Goal: Task Accomplishment & Management: Complete application form

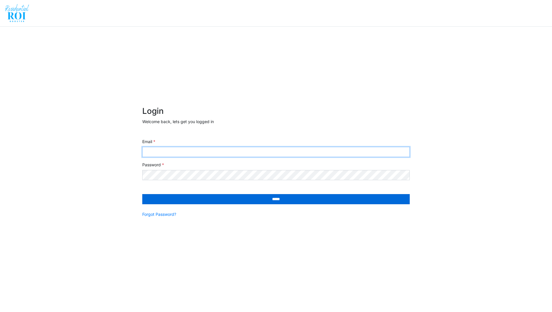
type input "**********"
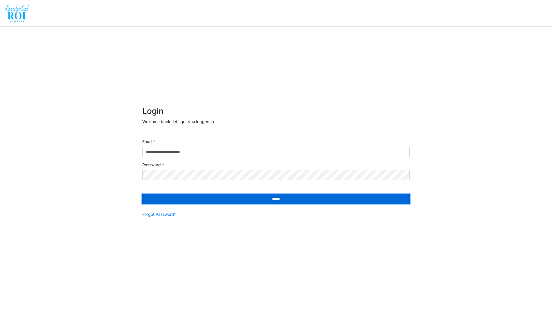
click at [192, 201] on input "*****" at bounding box center [276, 199] width 268 height 10
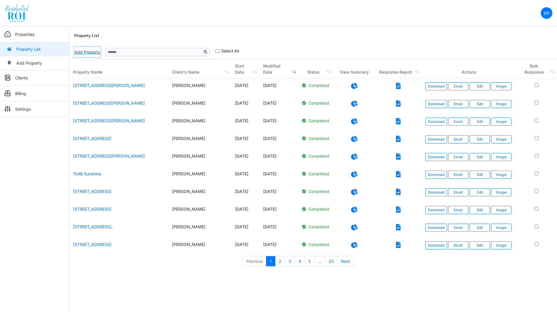
click at [84, 50] on link "Add Property" at bounding box center [87, 52] width 26 height 10
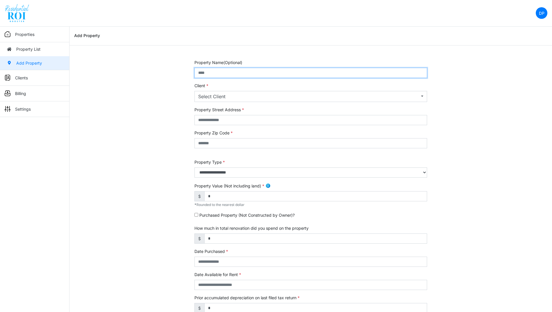
click at [257, 75] on input "text" at bounding box center [311, 73] width 233 height 10
type input "**********"
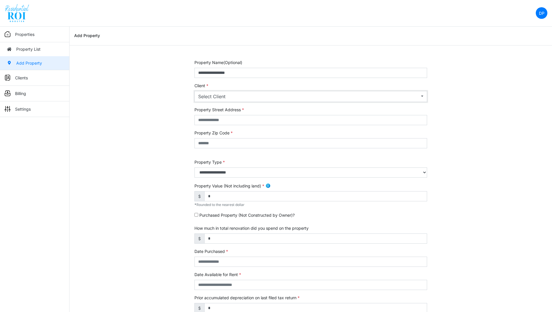
click at [253, 95] on div "Select Client" at bounding box center [309, 96] width 222 height 7
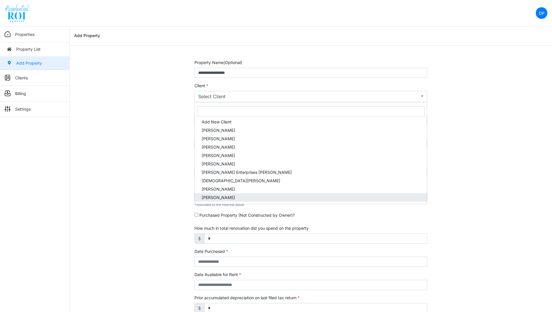
click at [227, 196] on span "[PERSON_NAME]" at bounding box center [218, 198] width 33 height 6
select select "***"
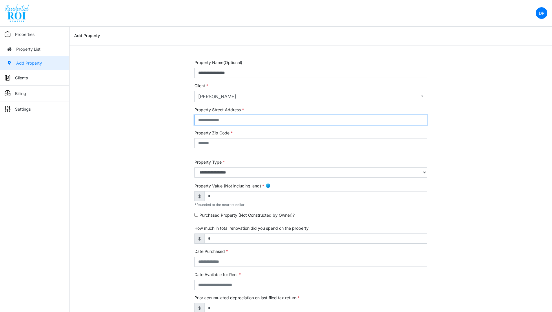
click at [227, 122] on input "text" at bounding box center [311, 120] width 233 height 10
type input "**********"
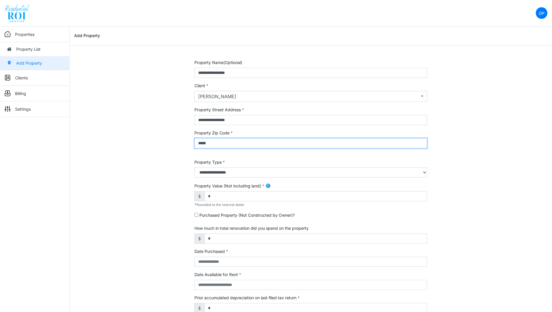
type input "*****"
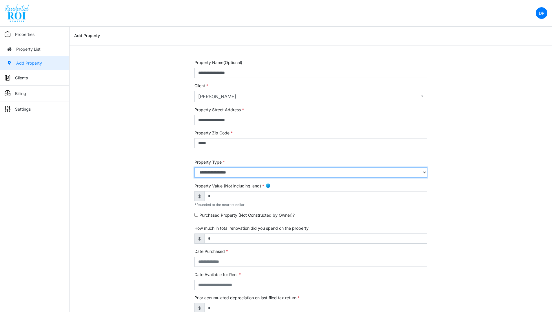
click at [225, 173] on select "**********" at bounding box center [311, 173] width 233 height 10
select select "*"
click at [195, 168] on select "**********" at bounding box center [311, 173] width 233 height 10
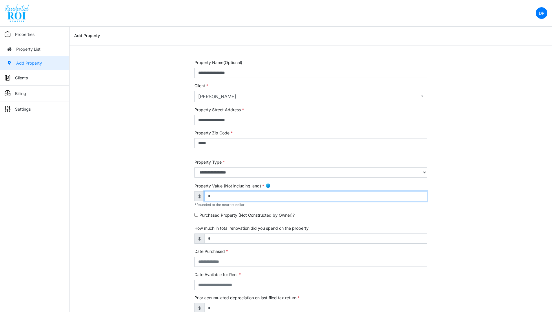
click at [216, 200] on input "*" at bounding box center [315, 196] width 223 height 10
type input "*******"
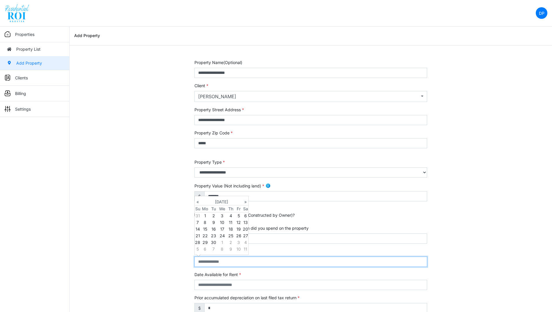
click at [231, 260] on input "text" at bounding box center [311, 262] width 233 height 10
type input "**********"
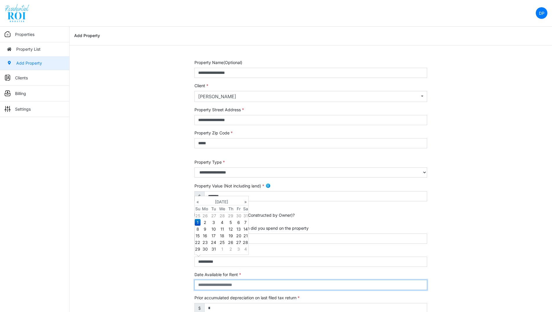
type input "**********"
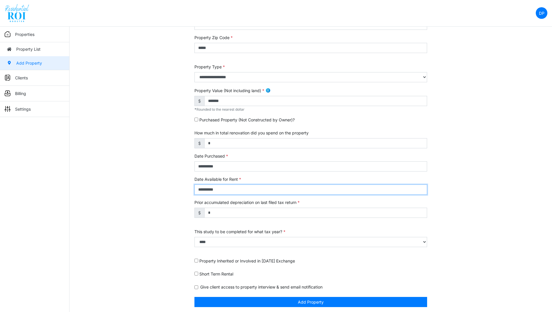
scroll to position [97, 0]
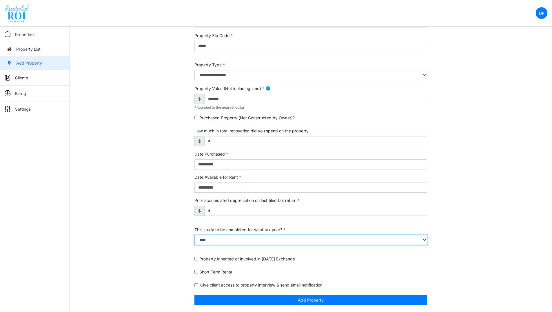
click at [386, 241] on select "**** **** **** **** **** **** **** **** **** **** **** **** **** **** **** ****…" at bounding box center [311, 240] width 233 height 10
select select "****"
click at [195, 241] on select "**** **** **** **** **** **** **** **** **** **** **** **** **** **** **** ****…" at bounding box center [311, 240] width 233 height 10
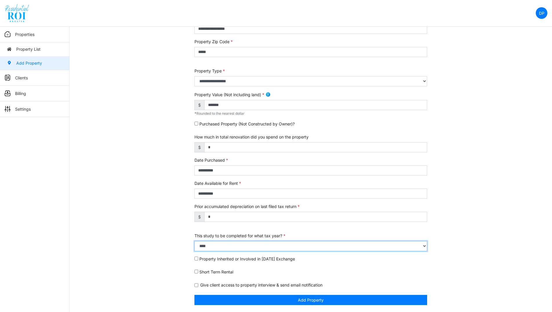
scroll to position [91, 0]
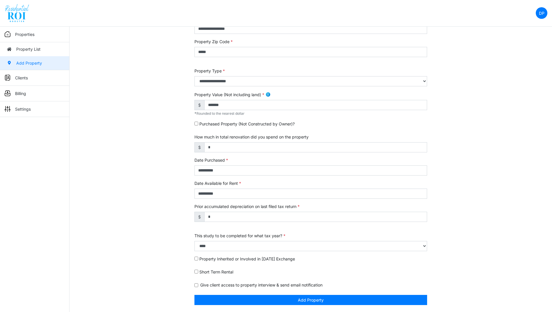
click at [492, 173] on div "**********" at bounding box center [311, 140] width 483 height 344
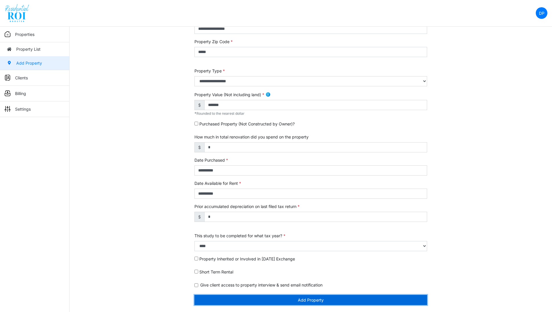
click at [338, 302] on button "Add Property" at bounding box center [311, 300] width 233 height 10
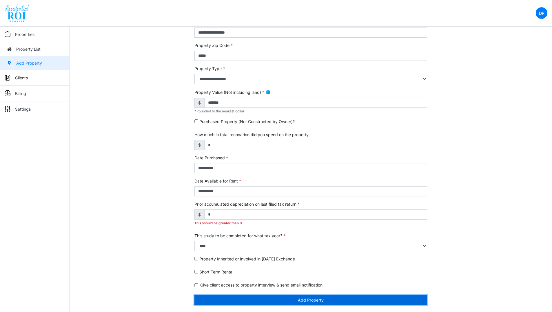
scroll to position [88, 0]
click at [302, 298] on button "Add Property" at bounding box center [311, 300] width 233 height 10
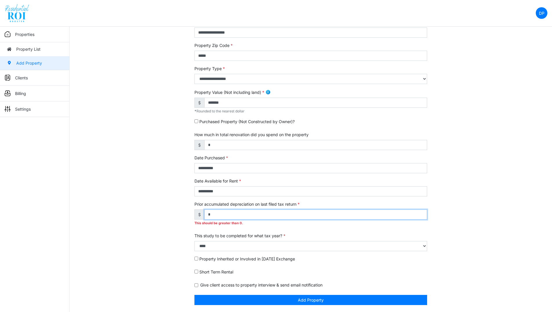
click at [298, 215] on input "*" at bounding box center [315, 215] width 223 height 10
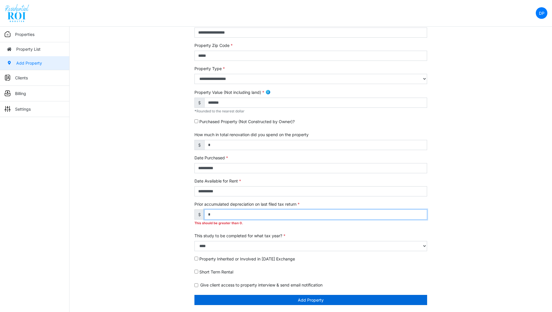
type input "*"
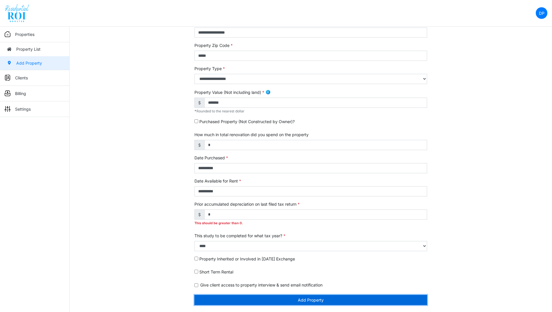
click at [290, 299] on button "Add Property" at bounding box center [311, 300] width 233 height 10
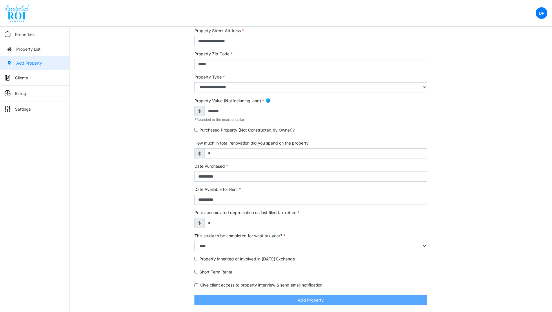
scroll to position [79, 0]
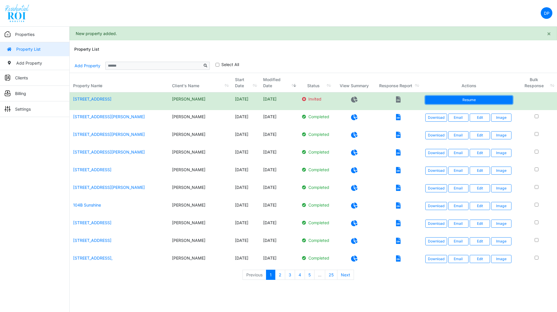
click at [456, 103] on link "Resume" at bounding box center [468, 100] width 87 height 8
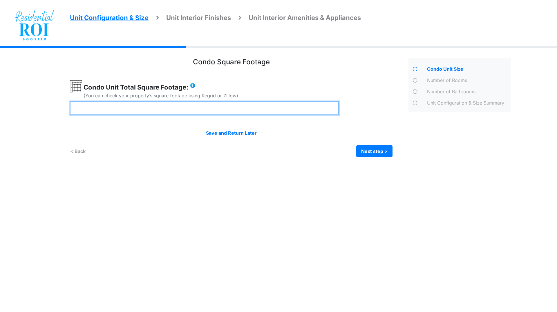
click at [232, 109] on input "number" at bounding box center [204, 108] width 269 height 14
type input "***"
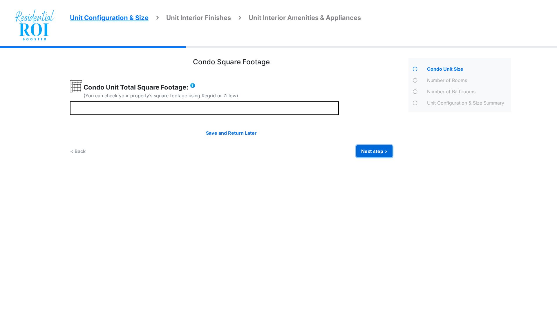
click at [368, 154] on button "Next step >" at bounding box center [374, 151] width 36 height 12
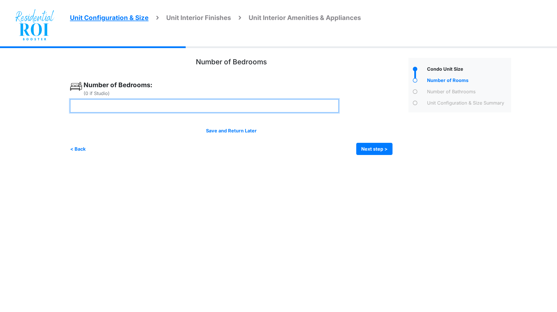
click at [257, 106] on input "number" at bounding box center [204, 106] width 269 height 14
type input "*"
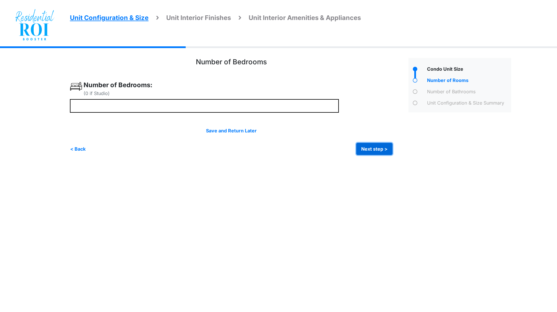
click at [368, 151] on button "Next step >" at bounding box center [374, 149] width 36 height 12
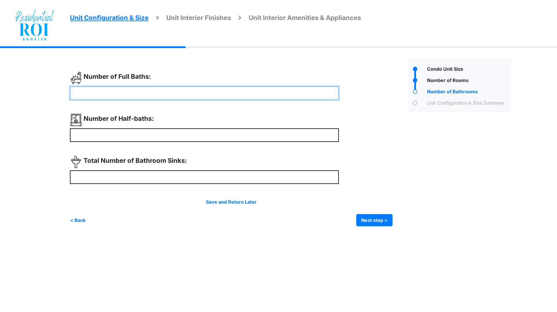
click at [213, 92] on input "number" at bounding box center [204, 93] width 269 height 14
type input "*"
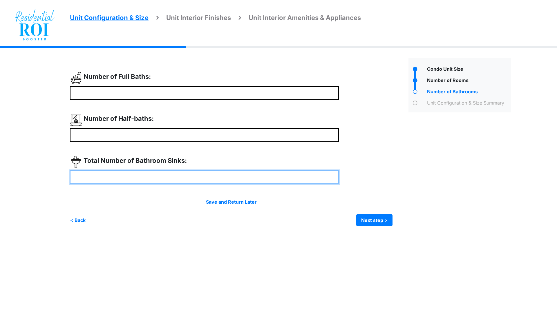
click at [195, 179] on input "number" at bounding box center [204, 178] width 269 height 14
type input "*"
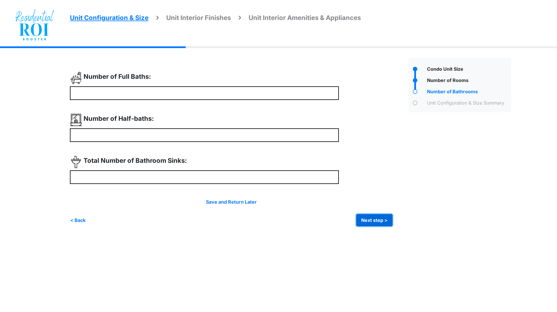
type input "*"
click at [369, 217] on button "Next step >" at bounding box center [374, 220] width 36 height 12
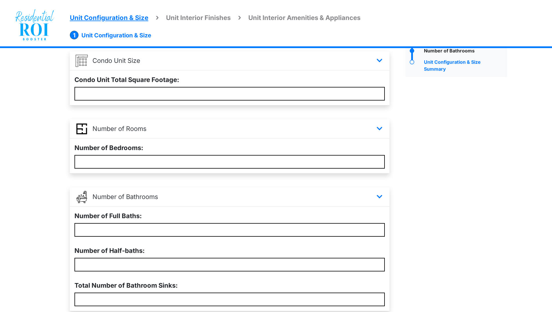
scroll to position [88, 0]
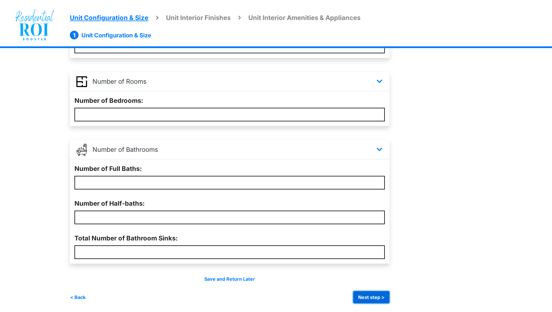
click at [368, 295] on button "Next step >" at bounding box center [371, 297] width 36 height 12
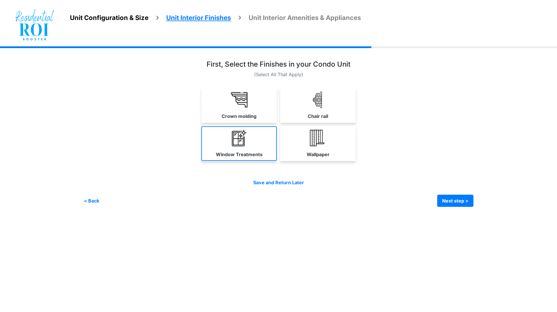
click at [254, 138] on link "Window Treatments" at bounding box center [238, 143] width 75 height 35
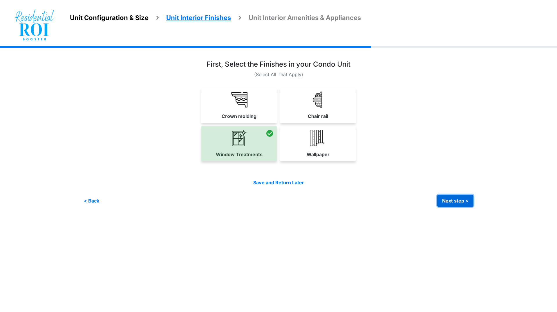
click at [445, 199] on button "Next step >" at bounding box center [455, 201] width 36 height 12
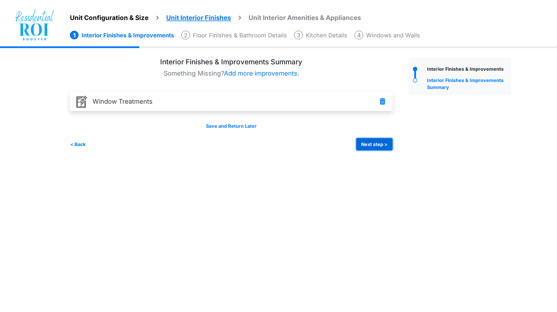
click at [373, 145] on button "Next step >" at bounding box center [374, 144] width 36 height 12
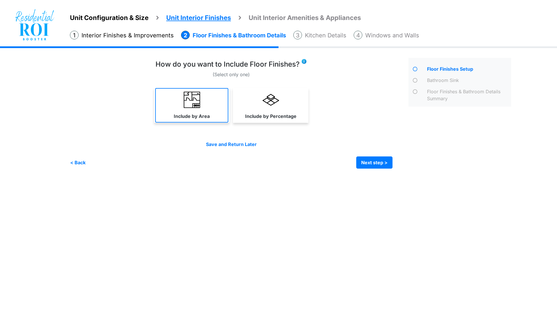
click at [217, 102] on link "Include by Area" at bounding box center [191, 105] width 73 height 35
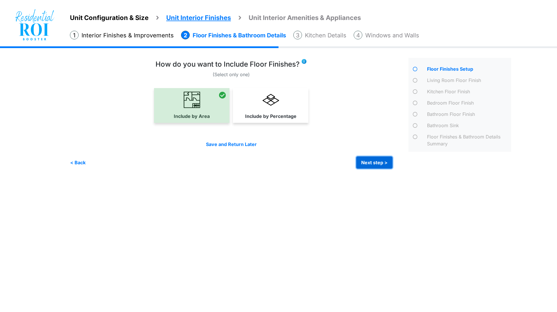
click at [366, 163] on button "Next step >" at bounding box center [374, 163] width 36 height 12
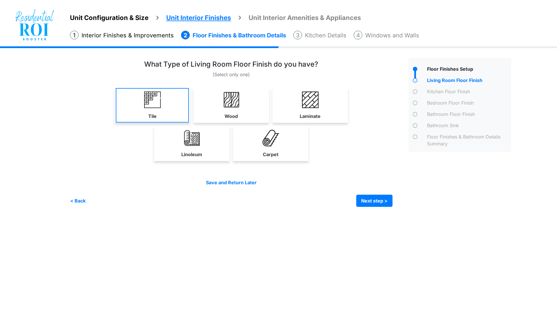
click at [164, 103] on link "Tile" at bounding box center [152, 105] width 73 height 35
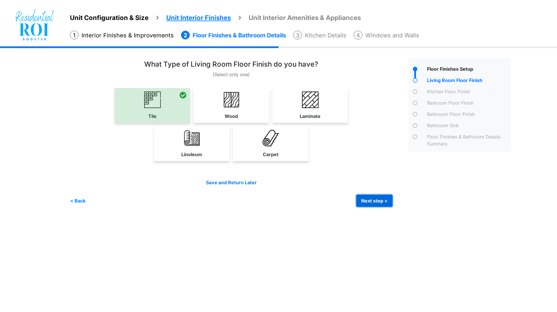
click at [373, 201] on button "Next step >" at bounding box center [374, 201] width 36 height 12
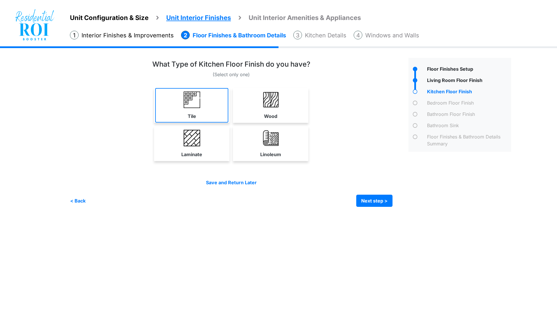
click at [201, 106] on link "Tile" at bounding box center [191, 105] width 73 height 35
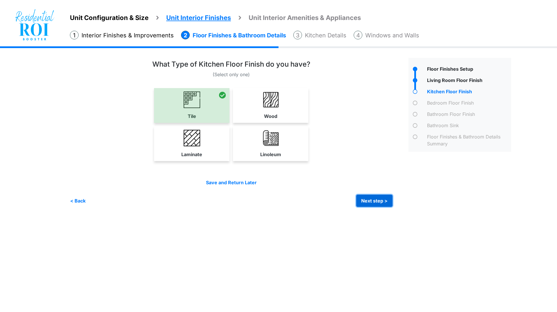
click at [369, 199] on button "Next step >" at bounding box center [374, 201] width 36 height 12
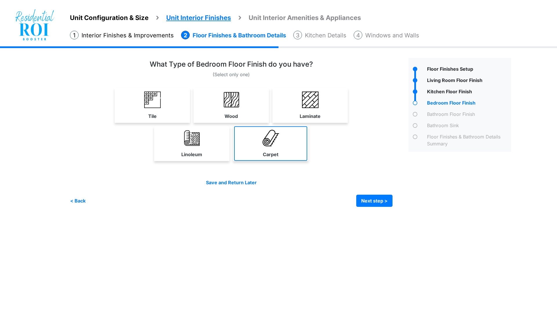
click at [268, 144] on img at bounding box center [270, 138] width 17 height 17
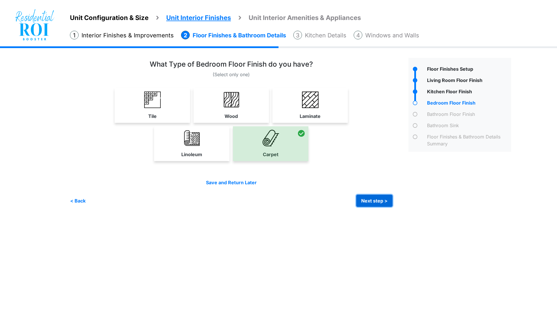
click at [368, 201] on button "Next step >" at bounding box center [374, 201] width 36 height 12
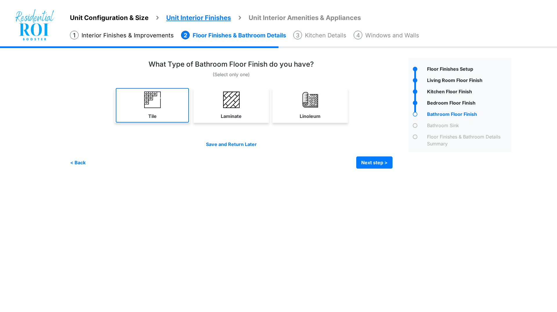
click at [163, 101] on link "Tile" at bounding box center [152, 105] width 73 height 35
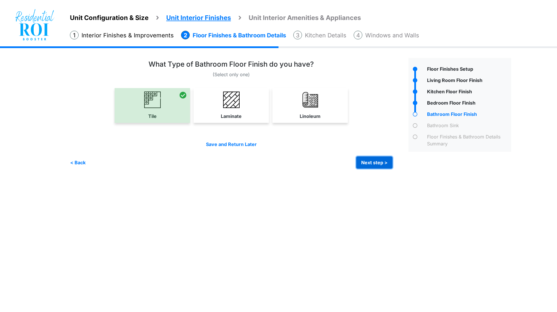
click at [367, 165] on button "Next step >" at bounding box center [374, 163] width 36 height 12
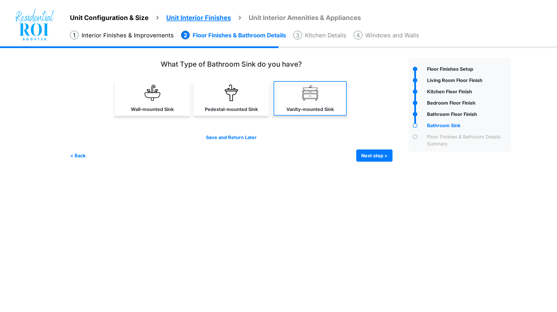
click at [295, 106] on label "Vanity-mounted Sink" at bounding box center [310, 109] width 48 height 7
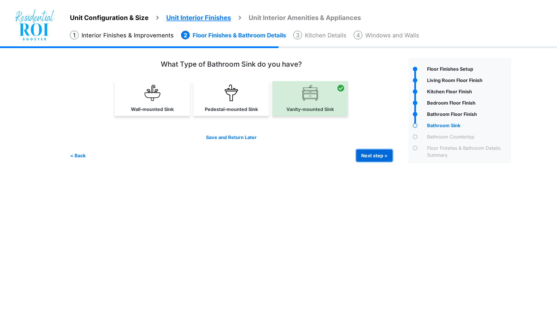
click at [374, 153] on button "Next step >" at bounding box center [374, 156] width 36 height 12
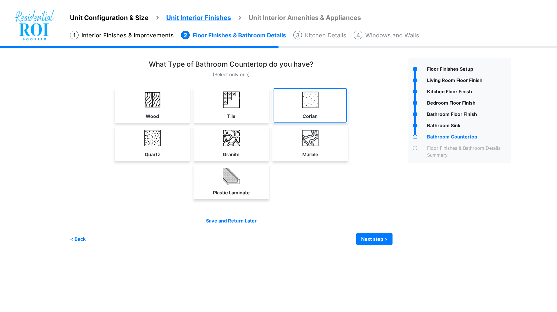
click at [323, 115] on link "Corian" at bounding box center [309, 105] width 73 height 35
select select "*"
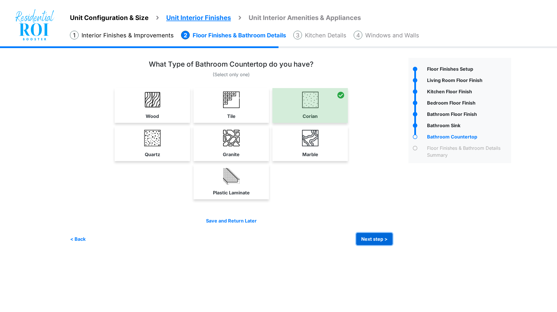
click at [364, 239] on button "Next step >" at bounding box center [374, 239] width 36 height 12
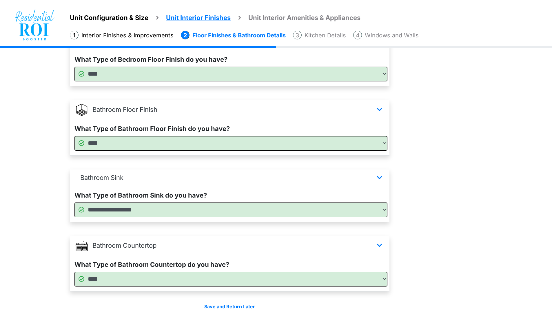
scroll to position [297, 0]
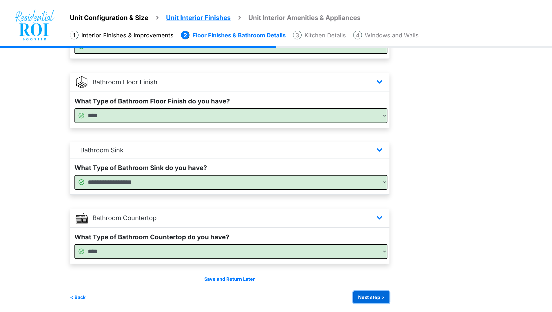
click at [378, 295] on button "Next step >" at bounding box center [371, 297] width 36 height 12
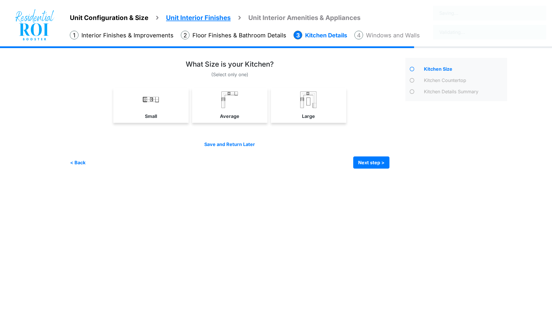
scroll to position [0, 0]
click at [246, 103] on link "Average" at bounding box center [231, 105] width 73 height 35
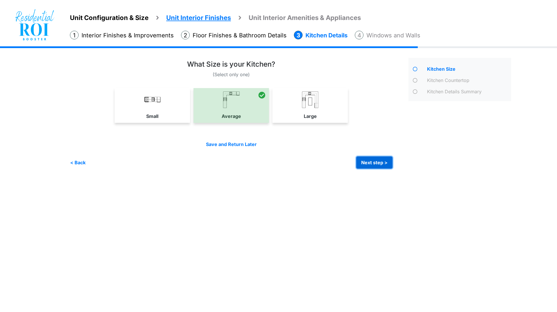
click at [367, 162] on button "Next step >" at bounding box center [374, 163] width 36 height 12
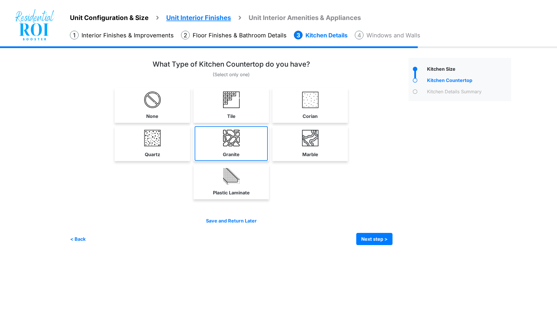
click at [222, 146] on link "Granite" at bounding box center [231, 143] width 73 height 35
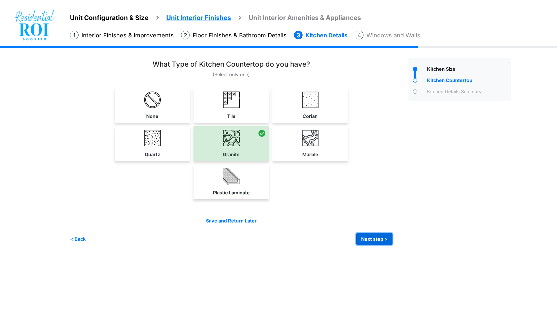
click at [380, 238] on button "Next step >" at bounding box center [374, 239] width 36 height 12
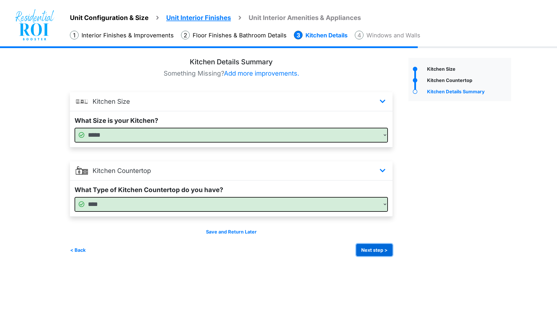
click at [377, 248] on button "Next step >" at bounding box center [374, 250] width 36 height 12
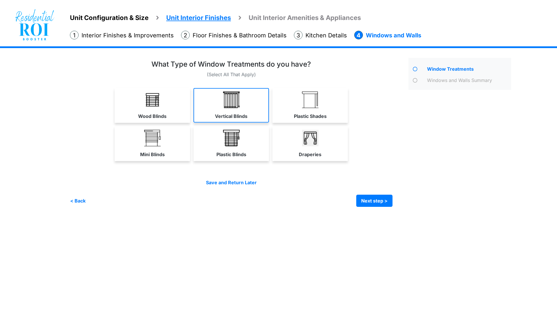
click at [247, 101] on link "Vertical Blinds" at bounding box center [230, 105] width 75 height 35
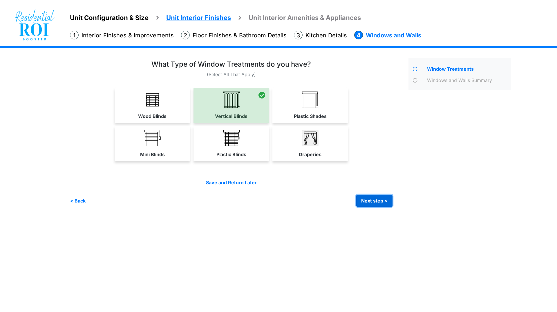
click at [363, 199] on button "Next step >" at bounding box center [374, 201] width 36 height 12
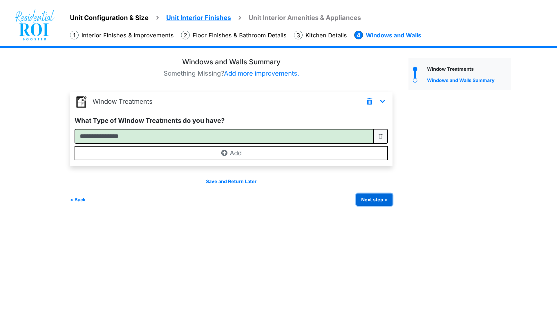
click at [372, 199] on button "Next step >" at bounding box center [374, 200] width 36 height 12
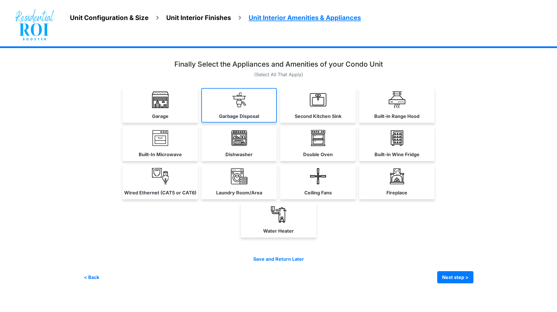
click at [243, 106] on img at bounding box center [239, 100] width 17 height 17
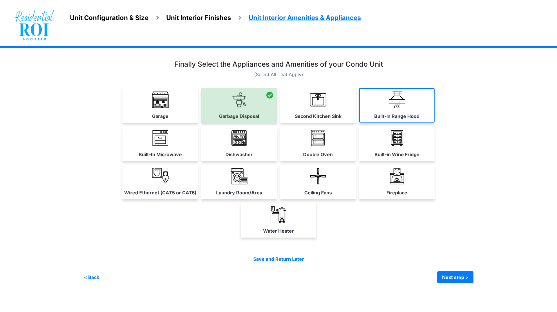
click at [389, 107] on img at bounding box center [397, 100] width 17 height 17
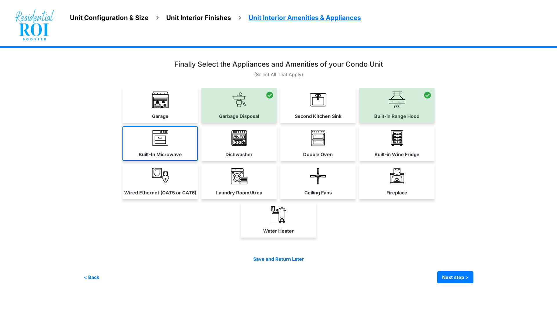
click at [179, 139] on link "Built-In Microwave" at bounding box center [159, 143] width 75 height 35
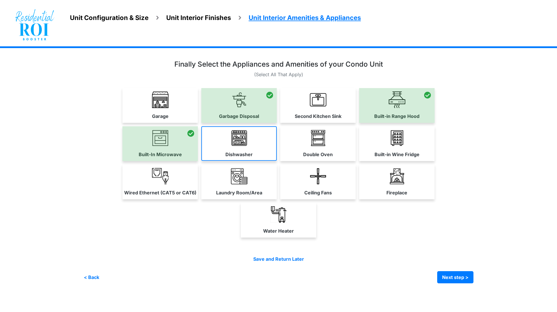
click at [250, 141] on link "Dishwasher" at bounding box center [238, 143] width 75 height 35
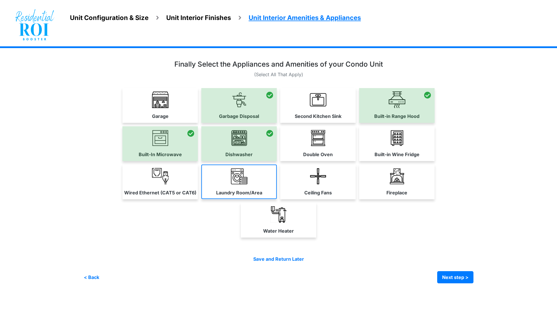
click at [235, 181] on img at bounding box center [239, 176] width 17 height 17
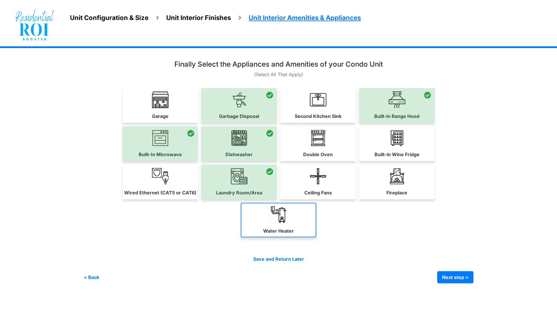
click at [301, 225] on link "Water Heater" at bounding box center [278, 220] width 75 height 35
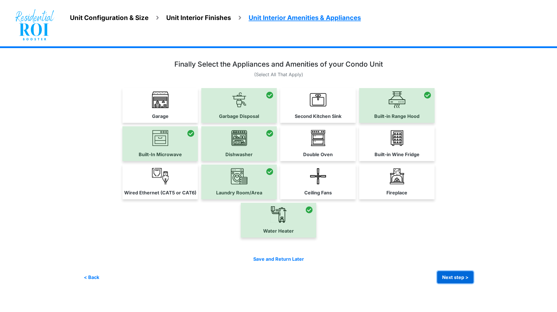
click at [447, 277] on button "Next step >" at bounding box center [455, 277] width 36 height 12
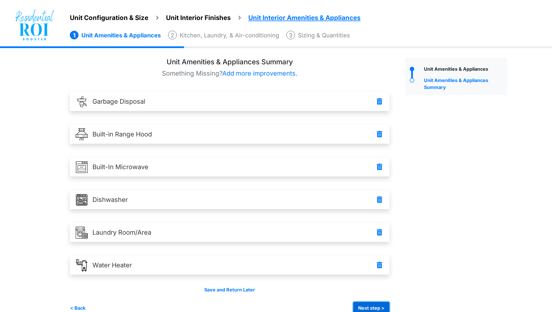
click at [382, 307] on button "Next step >" at bounding box center [371, 308] width 36 height 12
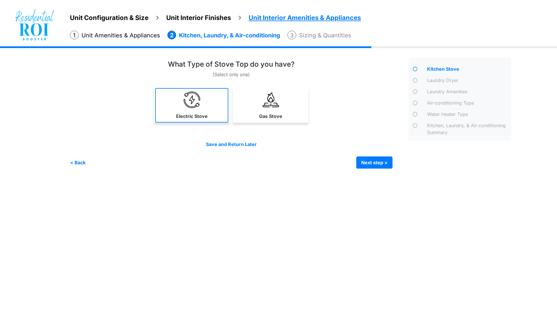
click at [201, 108] on link "Electric Stove" at bounding box center [191, 105] width 73 height 35
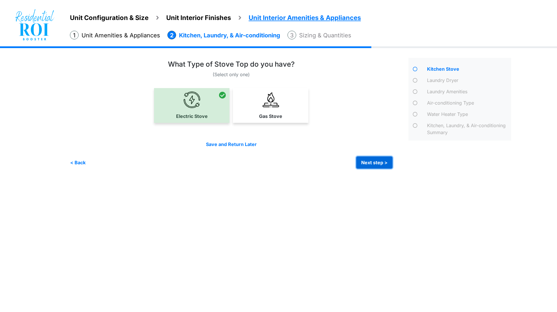
click at [366, 164] on button "Next step >" at bounding box center [374, 163] width 36 height 12
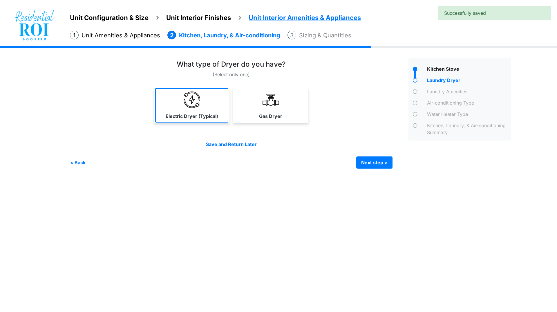
click at [209, 112] on link "Electric Dryer (Typical)" at bounding box center [191, 105] width 73 height 35
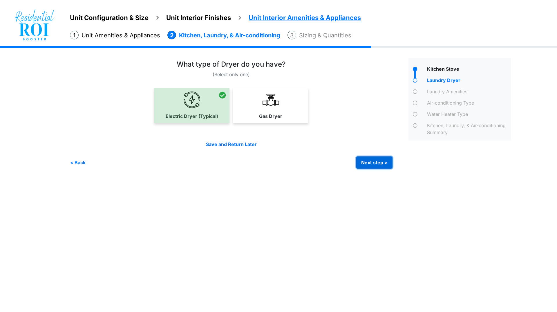
click at [364, 160] on button "Next step >" at bounding box center [374, 163] width 36 height 12
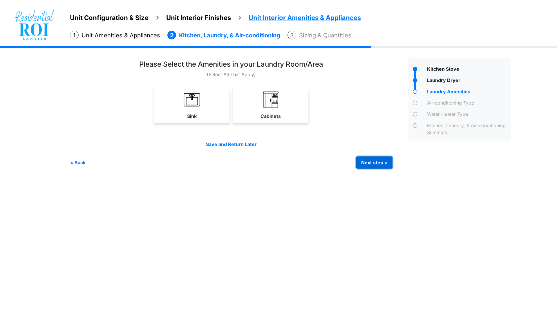
click at [366, 162] on button "Next step >" at bounding box center [374, 163] width 36 height 12
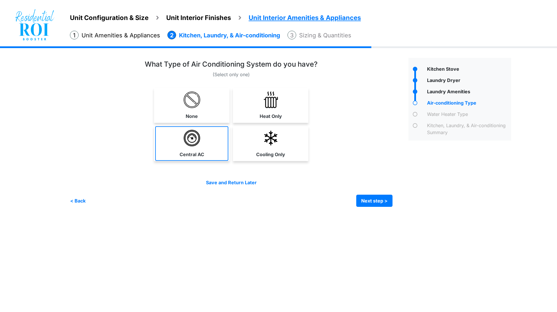
click at [179, 133] on link "Central AC" at bounding box center [191, 143] width 73 height 35
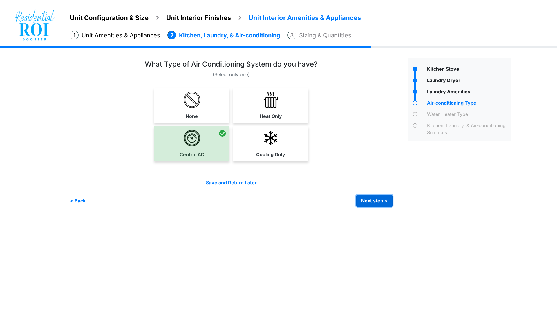
click at [367, 198] on button "Next step >" at bounding box center [374, 201] width 36 height 12
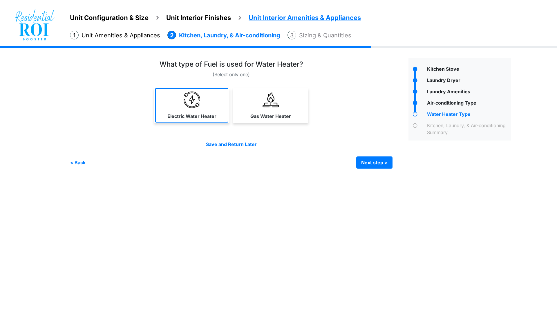
click at [193, 106] on img at bounding box center [192, 100] width 17 height 17
select select "*"
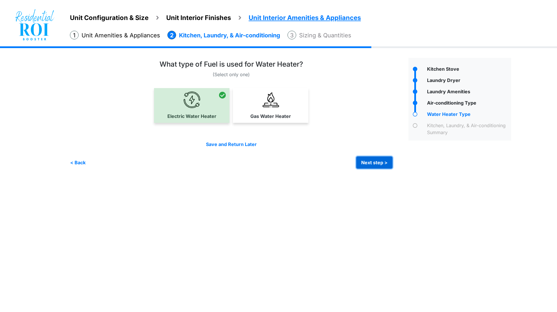
click at [367, 161] on button "Next step >" at bounding box center [374, 163] width 36 height 12
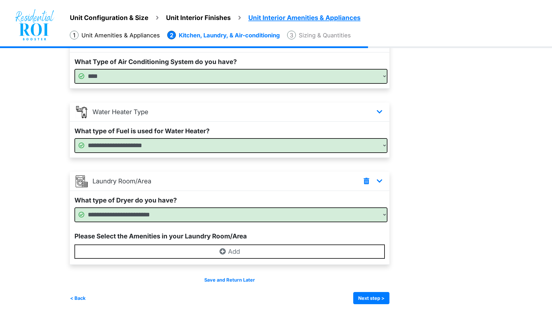
scroll to position [129, 0]
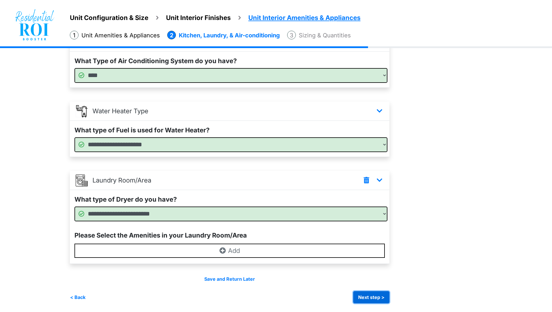
click at [376, 294] on button "Next step >" at bounding box center [371, 297] width 36 height 12
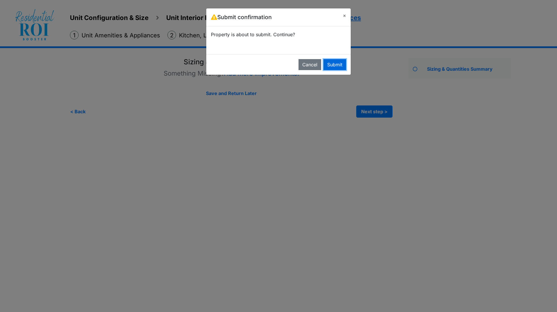
click at [338, 61] on button "Submit" at bounding box center [334, 64] width 23 height 11
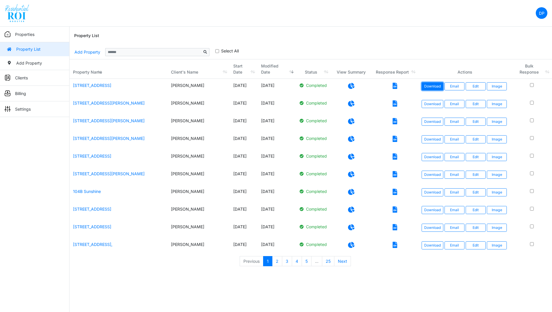
click at [439, 85] on link "Download" at bounding box center [433, 86] width 22 height 8
click at [86, 51] on link "Add Property" at bounding box center [87, 52] width 26 height 10
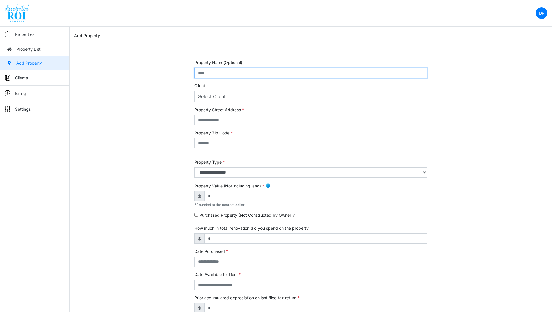
click at [214, 76] on input "text" at bounding box center [311, 73] width 233 height 10
type input "**********"
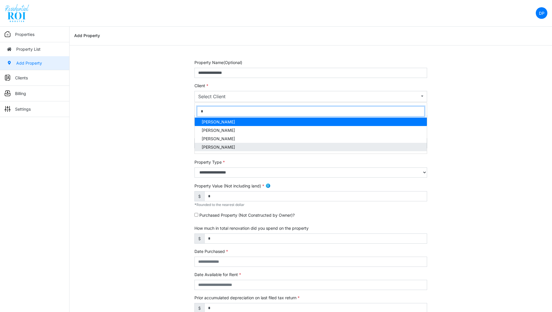
type input "*"
click at [215, 145] on span "Brian Hescock" at bounding box center [218, 147] width 33 height 6
select select "***"
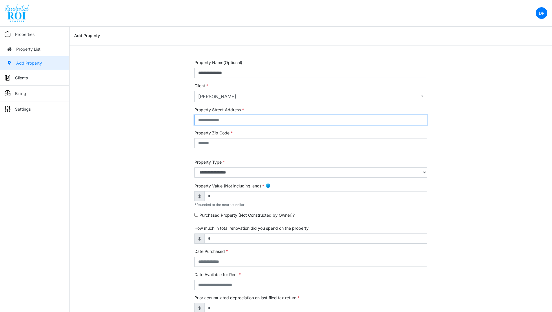
click at [217, 118] on input "text" at bounding box center [311, 120] width 233 height 10
type input "**********"
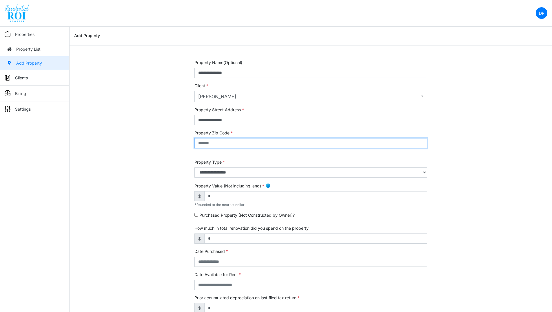
click at [230, 144] on input "text" at bounding box center [311, 143] width 233 height 10
type input "*****"
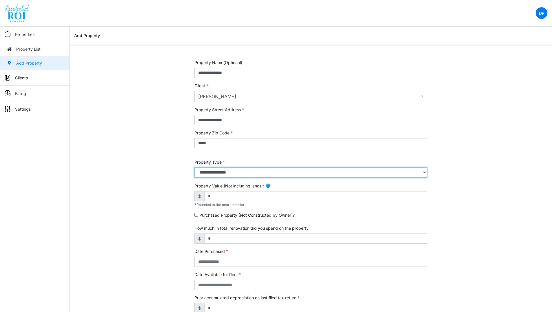
click at [218, 174] on select "**********" at bounding box center [311, 173] width 233 height 10
select select "*"
click at [195, 168] on select "**********" at bounding box center [311, 173] width 233 height 10
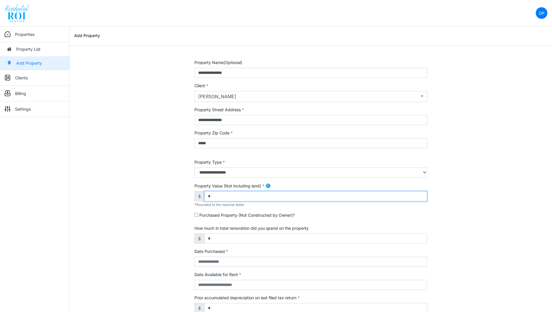
click at [222, 199] on input "*" at bounding box center [315, 196] width 223 height 10
type input "*******"
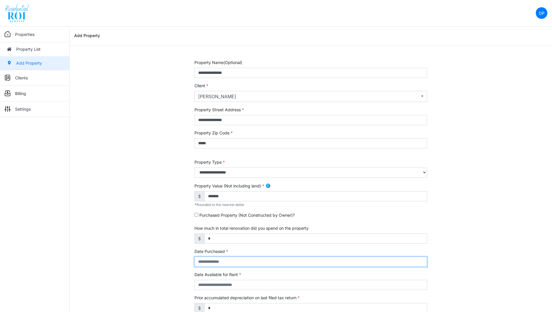
click at [252, 262] on input "text" at bounding box center [311, 262] width 233 height 10
type input "**********"
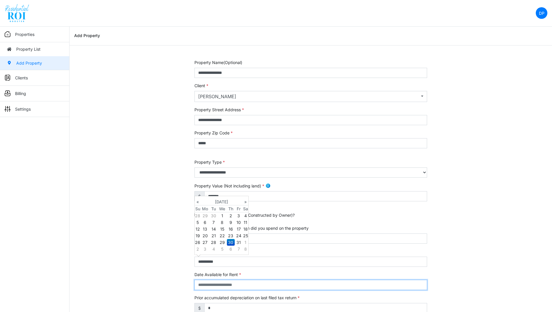
type input "**********"
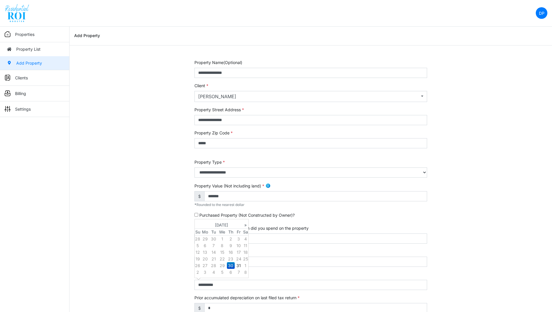
click at [468, 228] on div "**********" at bounding box center [311, 234] width 483 height 350
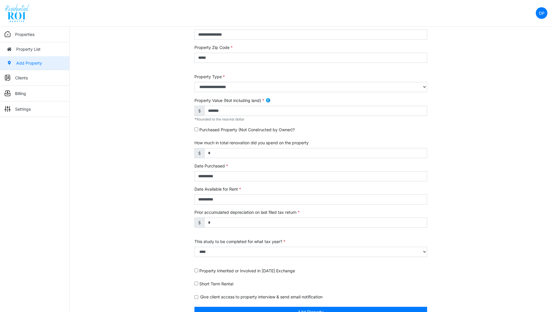
scroll to position [97, 0]
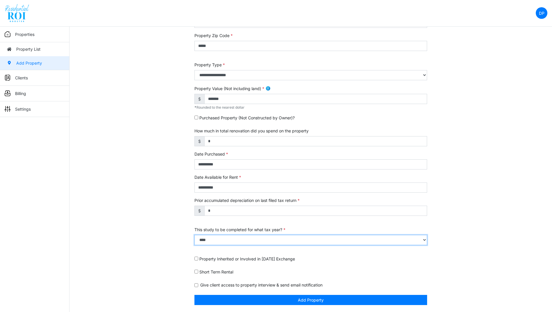
click at [238, 238] on select "**** **** **** **** **** **** **** **** **** **** **** **** **** **** **** ****…" at bounding box center [311, 240] width 233 height 10
click at [233, 244] on select "**** **** **** **** **** **** **** **** **** **** **** **** **** **** **** ****…" at bounding box center [311, 240] width 233 height 10
click at [321, 239] on select "**** **** **** **** **** **** **** **** **** **** **** **** **** **** **** ****…" at bounding box center [311, 240] width 233 height 10
select select "****"
click at [195, 241] on select "**** **** **** **** **** **** **** **** **** **** **** **** **** **** **** ****…" at bounding box center [311, 240] width 233 height 10
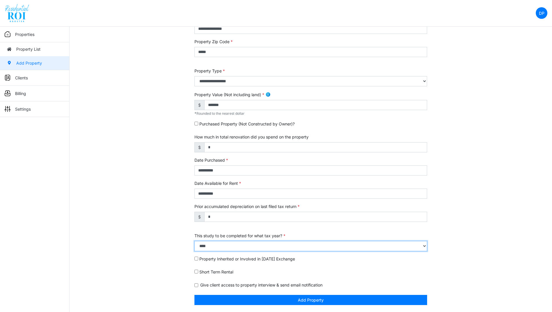
scroll to position [91, 0]
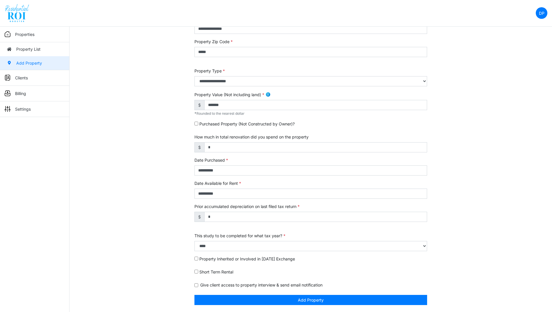
click at [488, 159] on div "**********" at bounding box center [311, 140] width 483 height 344
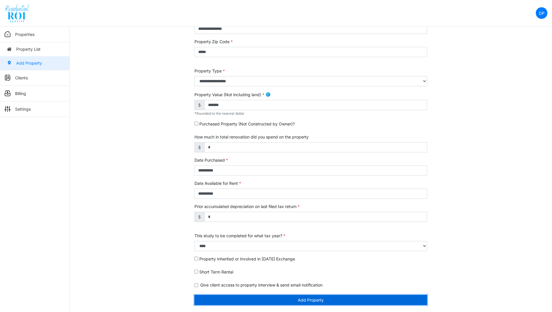
click at [289, 302] on button "Add Property" at bounding box center [311, 300] width 233 height 10
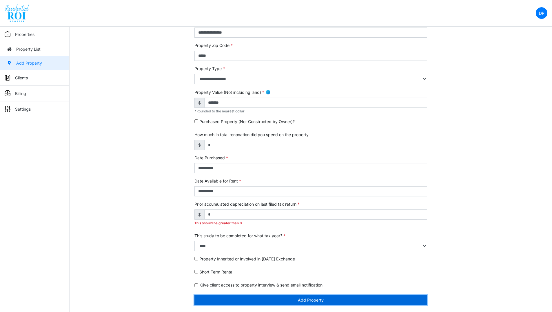
click at [308, 298] on button "Add Property" at bounding box center [311, 300] width 233 height 10
click at [309, 301] on button "Add Property" at bounding box center [311, 300] width 233 height 10
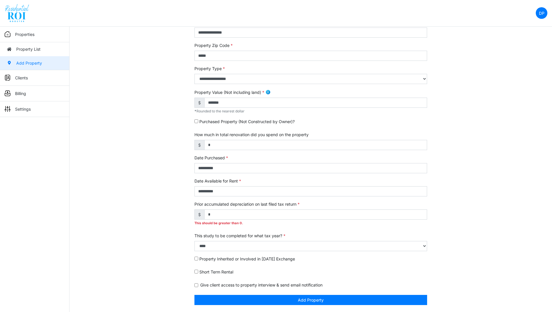
click at [492, 156] on div "**********" at bounding box center [311, 142] width 483 height 340
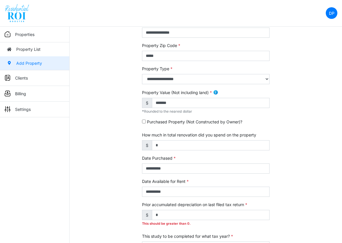
scroll to position [163, 0]
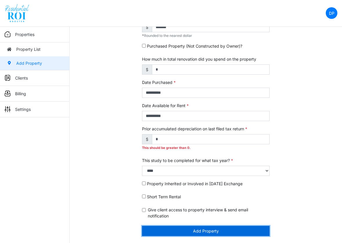
click at [203, 231] on button "Add Property" at bounding box center [206, 231] width 128 height 10
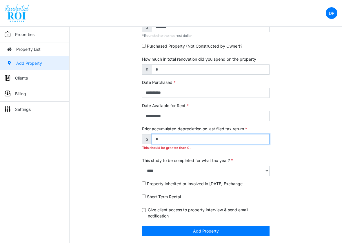
click at [169, 140] on input "*" at bounding box center [211, 139] width 118 height 10
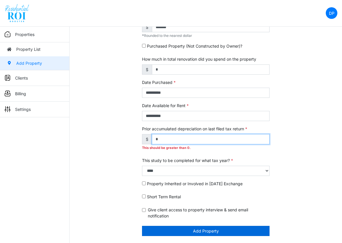
type input "*"
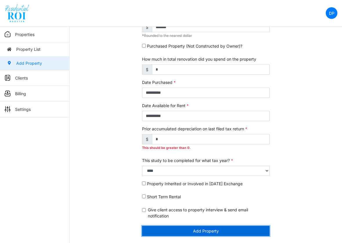
click at [194, 230] on button "Add Property" at bounding box center [206, 231] width 128 height 10
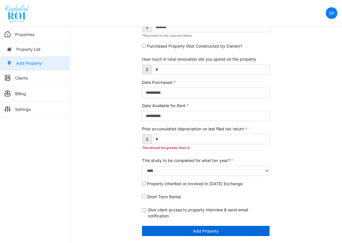
scroll to position [155, 0]
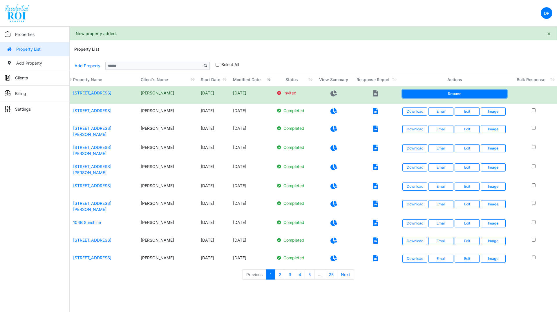
click at [342, 95] on link "Resume" at bounding box center [454, 94] width 104 height 8
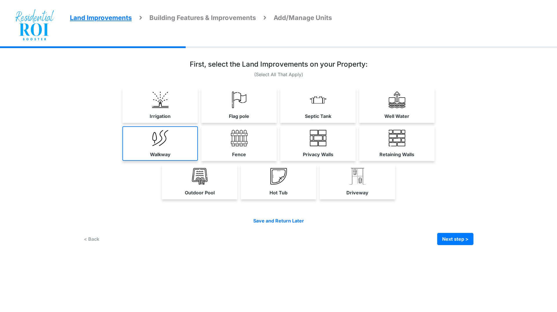
click at [171, 145] on link "Walkway" at bounding box center [159, 143] width 75 height 35
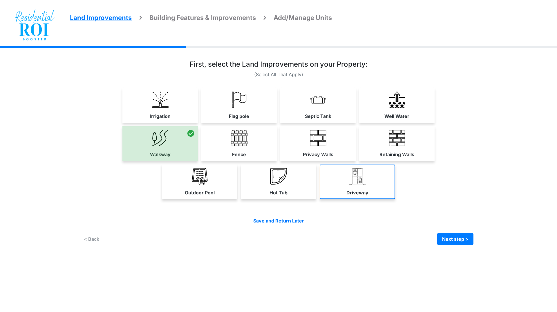
click at [364, 175] on img at bounding box center [357, 176] width 17 height 17
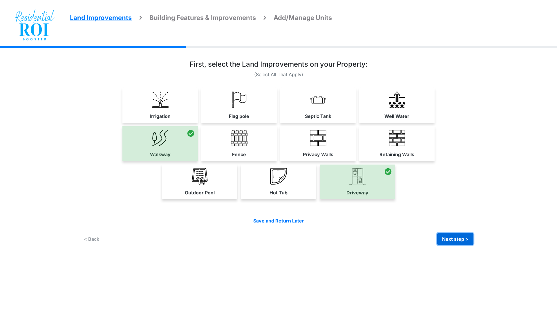
click at [449, 235] on button "Next step >" at bounding box center [455, 239] width 36 height 12
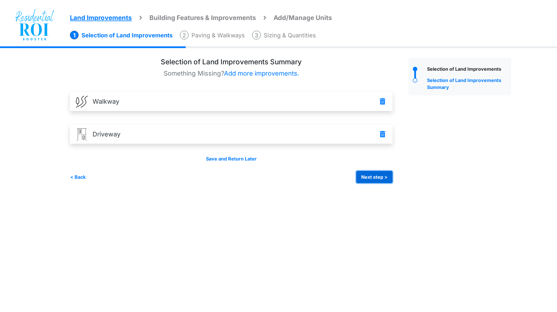
click at [379, 178] on button "Next step >" at bounding box center [374, 177] width 36 height 12
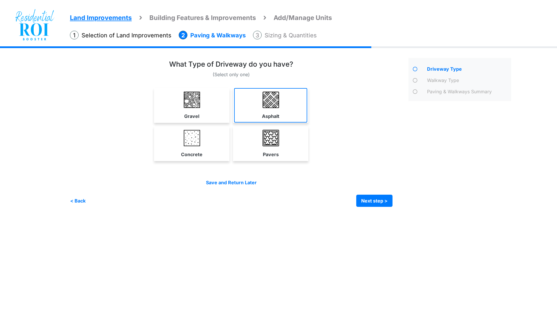
click at [264, 106] on img at bounding box center [270, 100] width 17 height 17
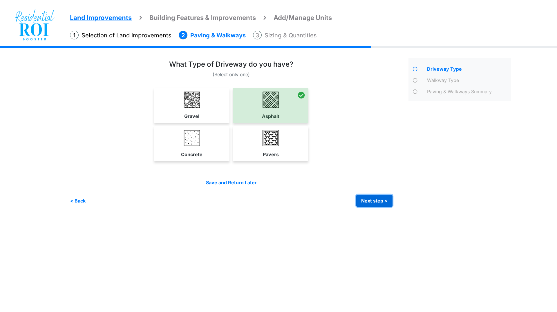
click at [367, 200] on button "Next step >" at bounding box center [374, 201] width 36 height 12
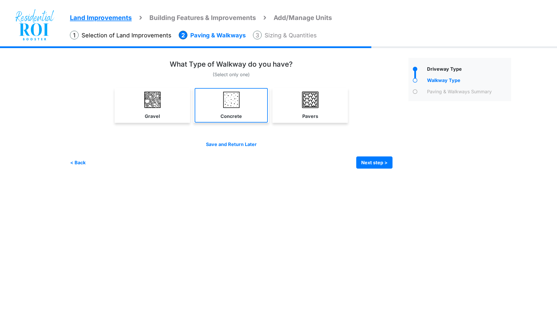
click at [233, 110] on link "Concrete" at bounding box center [231, 105] width 73 height 35
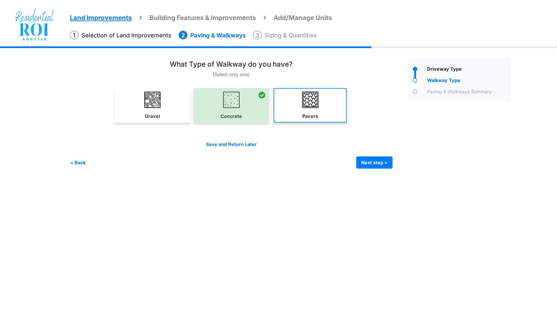
click at [325, 110] on link "Pavers" at bounding box center [309, 105] width 73 height 35
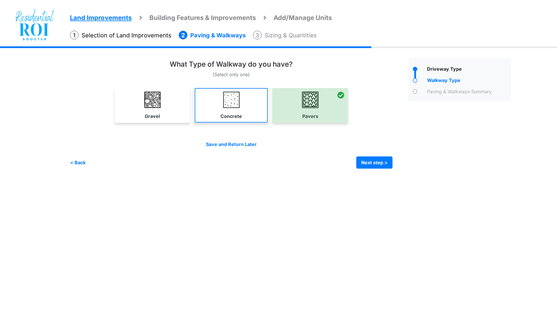
click at [264, 103] on link "Concrete" at bounding box center [231, 105] width 73 height 35
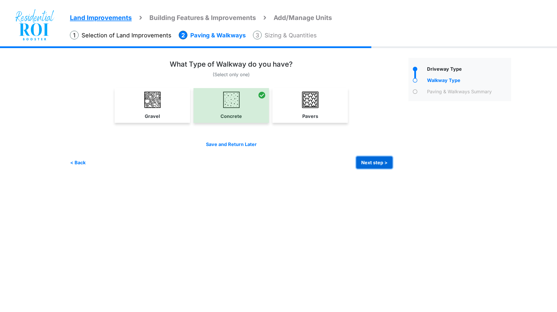
click at [369, 160] on button "Next step >" at bounding box center [374, 163] width 36 height 12
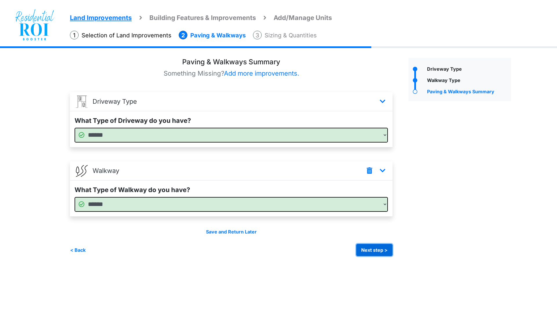
click at [376, 249] on button "Next step >" at bounding box center [374, 250] width 36 height 12
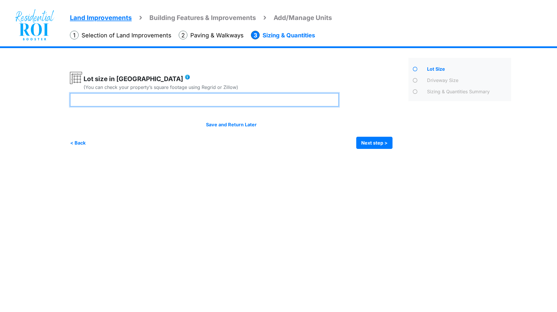
click at [210, 98] on input "number" at bounding box center [204, 100] width 269 height 14
click at [322, 101] on input "number" at bounding box center [204, 100] width 269 height 14
type input "****"
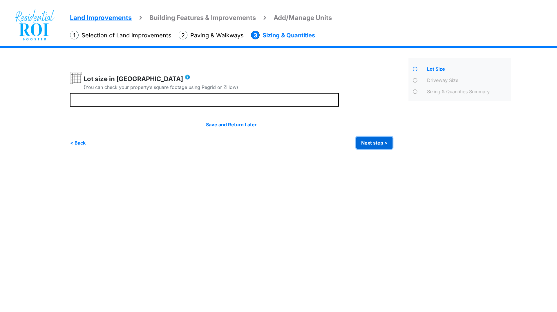
click at [371, 140] on button "Next step >" at bounding box center [374, 143] width 36 height 12
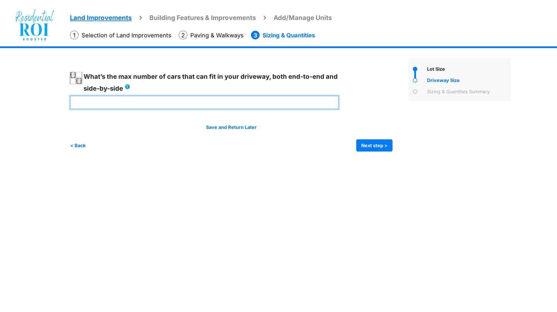
click at [262, 100] on input "number" at bounding box center [204, 103] width 269 height 14
type input "*"
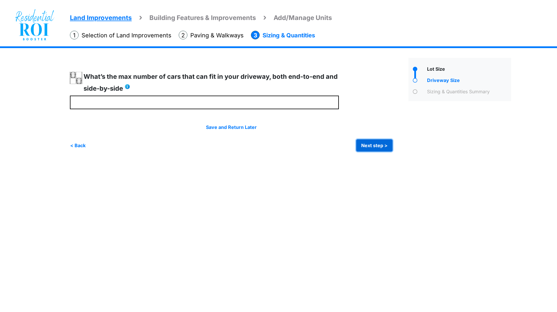
click at [384, 144] on button "Next step >" at bounding box center [374, 145] width 36 height 12
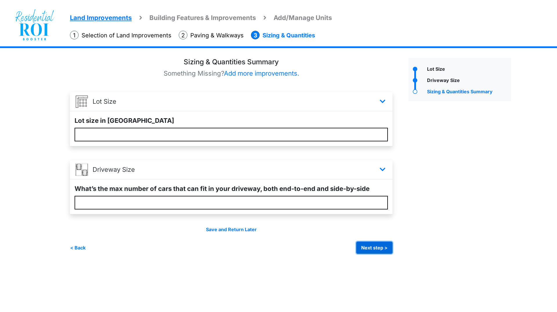
click at [371, 246] on button "Next step >" at bounding box center [374, 248] width 36 height 12
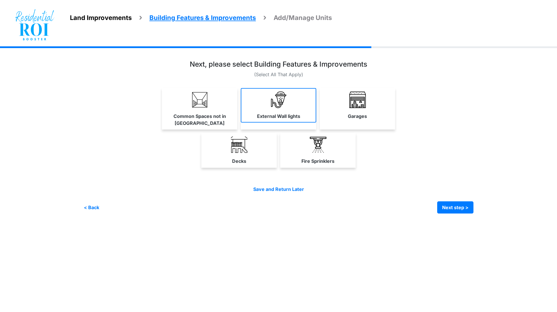
click at [276, 106] on img at bounding box center [278, 100] width 17 height 17
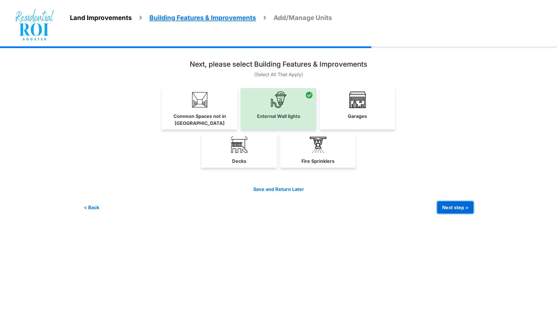
click at [447, 203] on button "Next step >" at bounding box center [455, 208] width 36 height 12
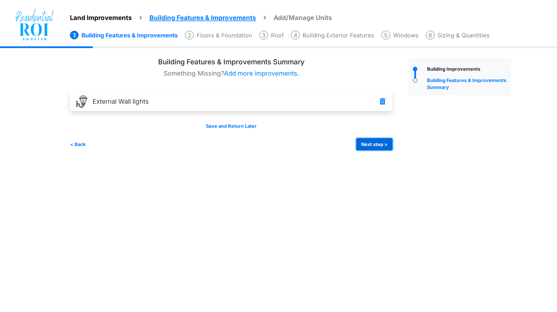
click at [375, 142] on button "Next step >" at bounding box center [374, 144] width 36 height 12
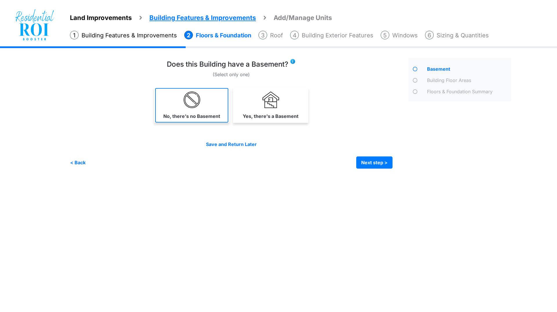
click at [211, 108] on link "No, there's no Basement" at bounding box center [191, 105] width 73 height 35
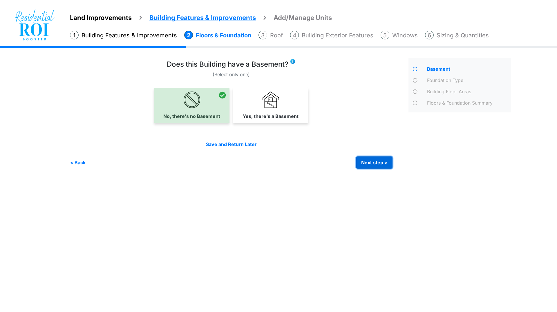
click at [364, 163] on button "Next step >" at bounding box center [374, 163] width 36 height 12
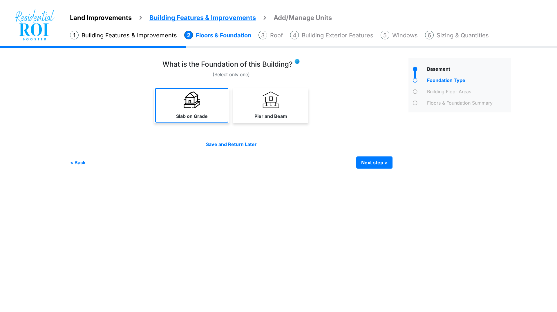
click at [209, 106] on link "Slab on Grade" at bounding box center [191, 105] width 73 height 35
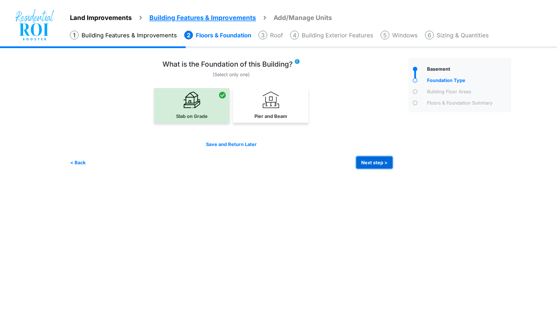
click at [368, 161] on button "Next step >" at bounding box center [374, 163] width 36 height 12
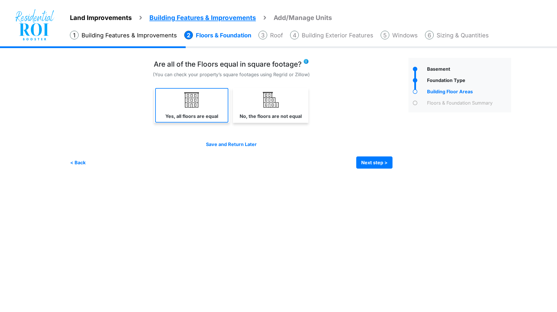
click at [194, 95] on img at bounding box center [192, 100] width 17 height 17
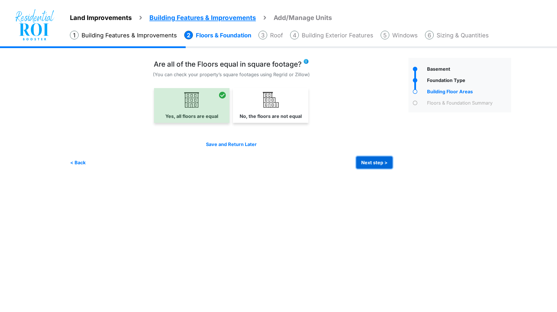
click at [372, 161] on button "Next step >" at bounding box center [374, 163] width 36 height 12
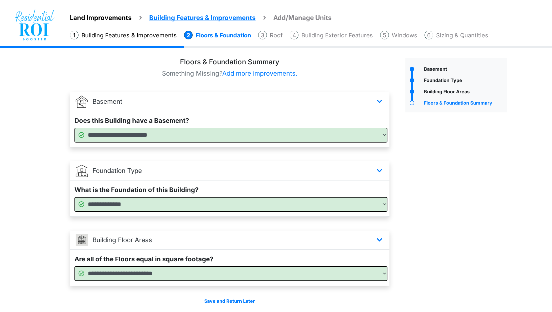
scroll to position [22, 0]
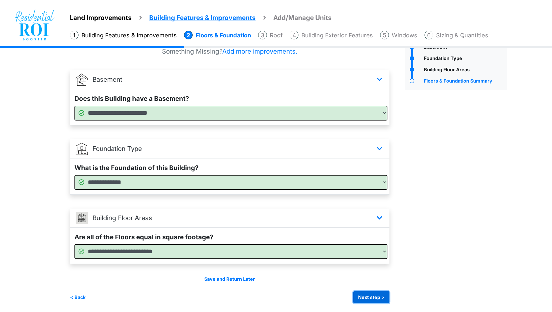
click at [377, 293] on button "Next step >" at bounding box center [371, 297] width 36 height 12
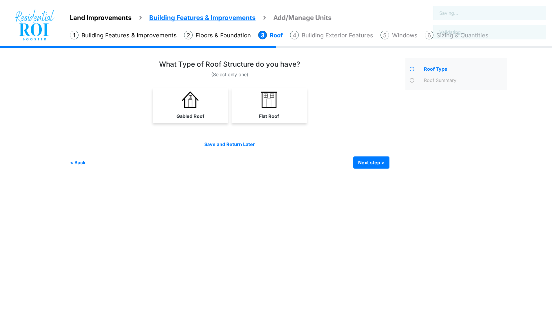
scroll to position [0, 0]
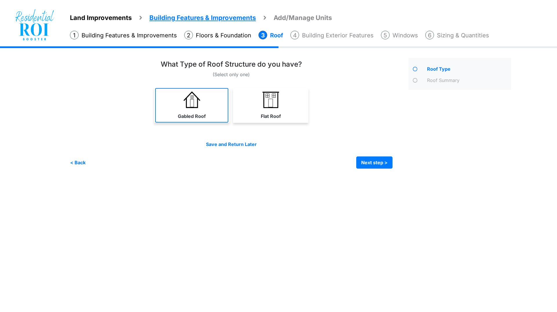
click at [216, 113] on link "Gabled Roof" at bounding box center [191, 105] width 73 height 35
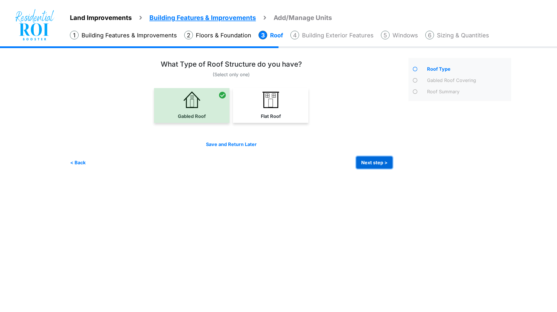
click at [365, 161] on button "Next step >" at bounding box center [374, 163] width 36 height 12
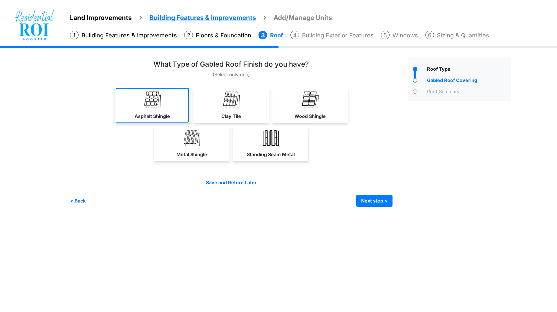
click at [171, 104] on link "Asphalt Shingle" at bounding box center [152, 105] width 73 height 35
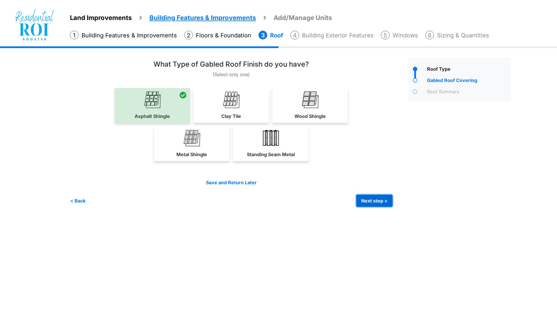
click at [369, 197] on button "Next step >" at bounding box center [374, 201] width 36 height 12
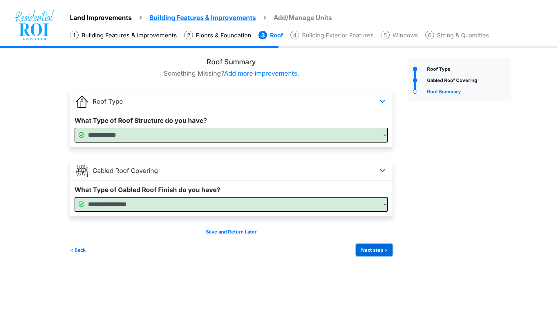
click at [365, 249] on button "Next step >" at bounding box center [374, 250] width 36 height 12
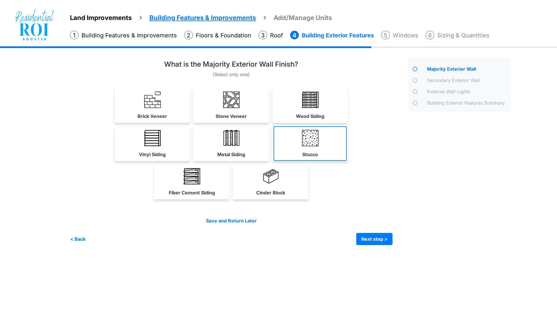
click at [305, 144] on img at bounding box center [310, 138] width 17 height 17
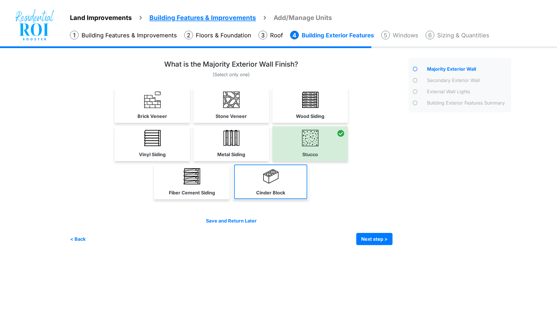
click at [286, 187] on link "Cinder Block" at bounding box center [270, 182] width 73 height 35
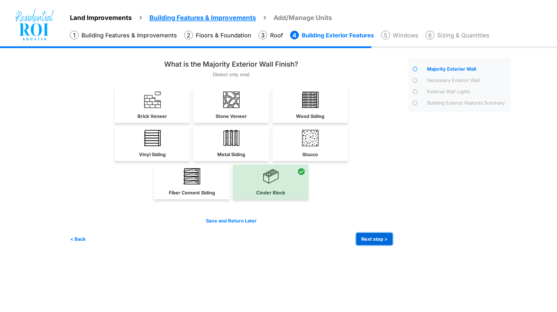
click at [373, 237] on button "Next step >" at bounding box center [374, 239] width 36 height 12
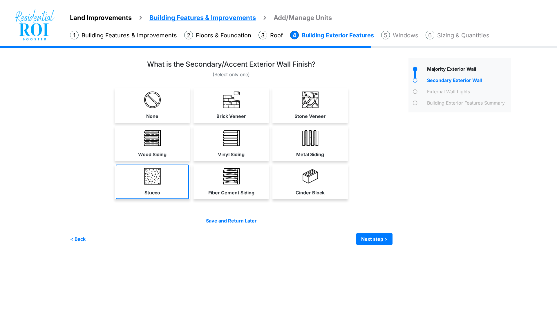
click at [158, 180] on img at bounding box center [152, 176] width 17 height 17
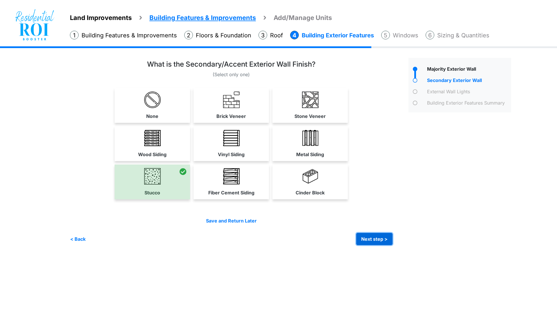
click at [373, 236] on button "Next step >" at bounding box center [374, 239] width 36 height 12
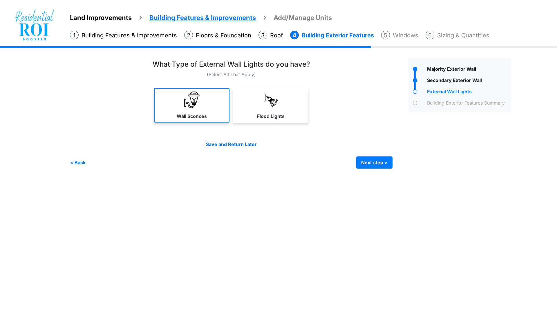
click at [194, 106] on img at bounding box center [192, 100] width 17 height 17
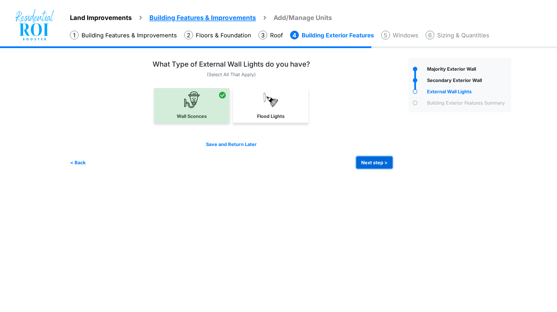
click at [376, 165] on button "Next step >" at bounding box center [374, 163] width 36 height 12
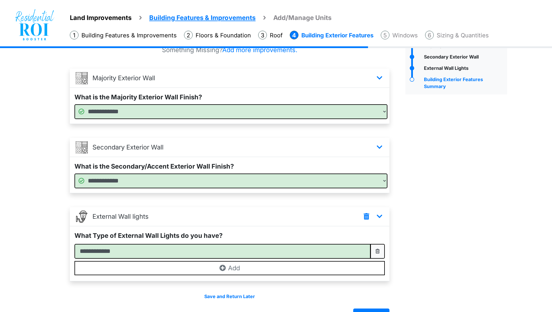
scroll to position [41, 0]
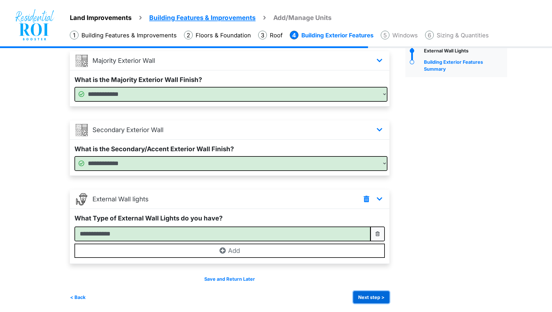
click at [370, 292] on button "Next step >" at bounding box center [371, 297] width 36 height 12
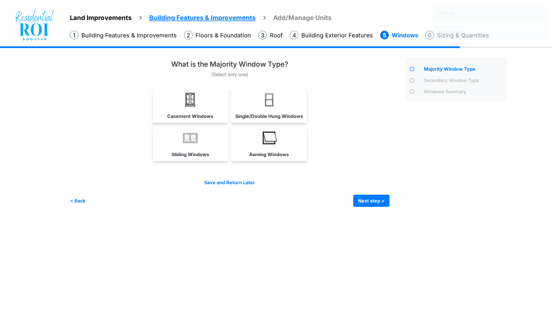
scroll to position [0, 0]
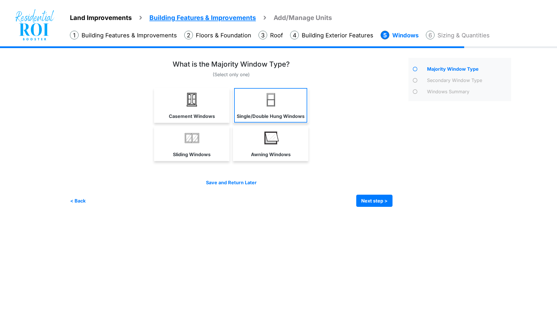
click at [278, 104] on img at bounding box center [270, 100] width 17 height 17
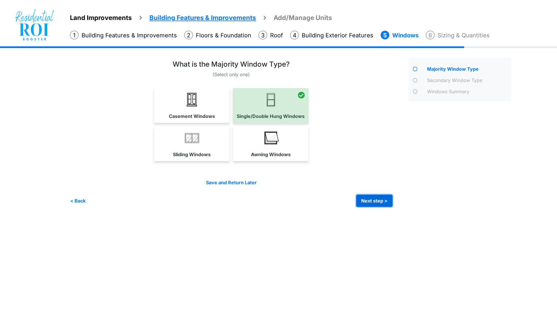
click at [369, 200] on button "Next step >" at bounding box center [374, 201] width 36 height 12
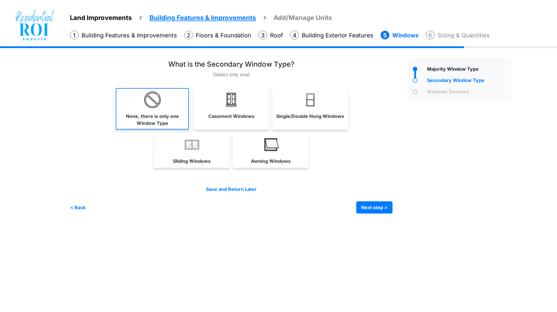
click at [159, 115] on label "None, there is only one Window Type" at bounding box center [152, 120] width 72 height 14
select select "*"
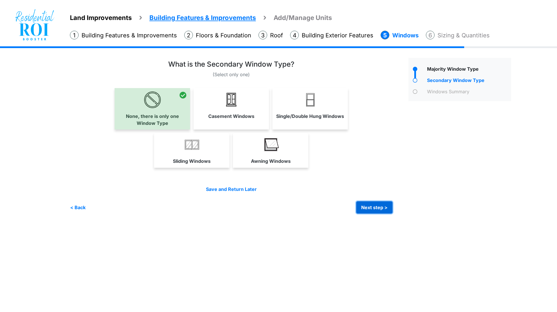
click at [373, 204] on button "Next step >" at bounding box center [374, 208] width 36 height 12
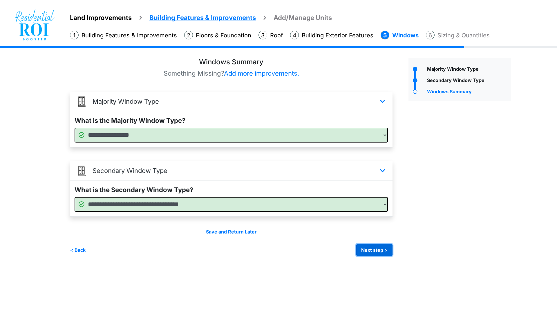
click at [371, 245] on button "Next step >" at bounding box center [374, 250] width 36 height 12
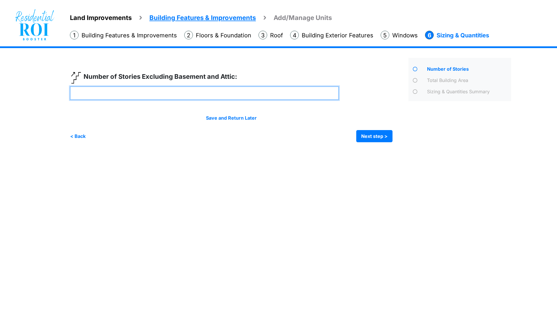
click at [126, 93] on input "number" at bounding box center [204, 93] width 269 height 14
type input "*"
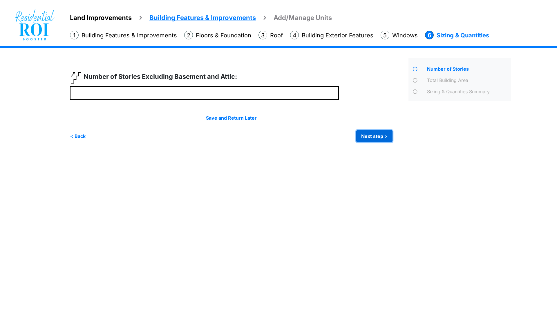
click at [384, 137] on button "Next step >" at bounding box center [374, 136] width 36 height 12
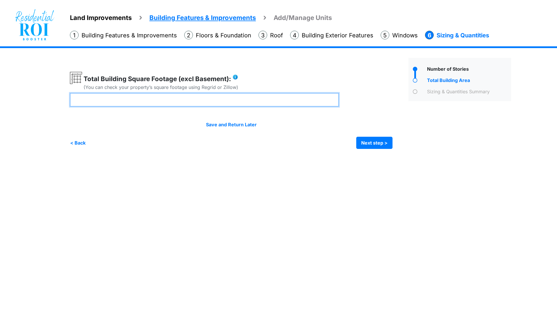
click at [191, 101] on input "number" at bounding box center [204, 100] width 269 height 14
type input "****"
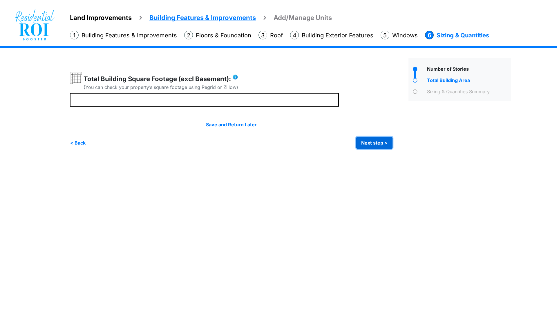
type input "****"
click at [369, 143] on button "Next step >" at bounding box center [374, 143] width 36 height 12
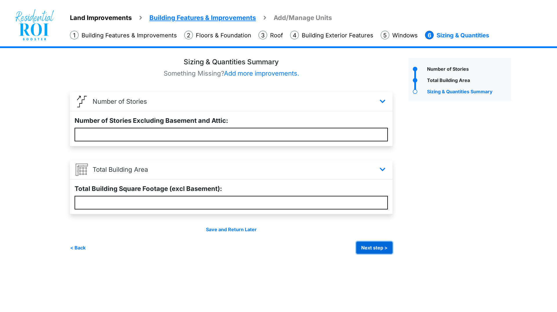
click at [365, 245] on button "Next step >" at bounding box center [374, 248] width 36 height 12
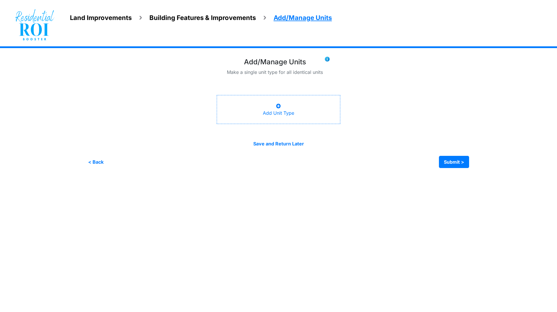
click at [275, 114] on div "Add Unit Type" at bounding box center [278, 110] width 31 height 14
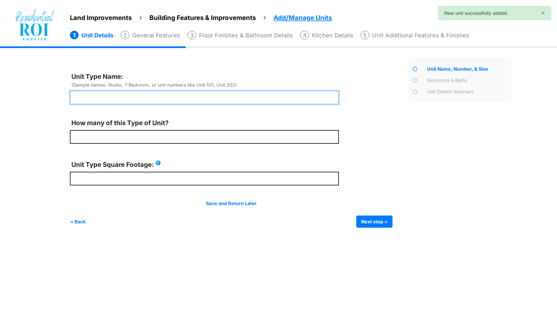
click at [118, 98] on input "text" at bounding box center [204, 98] width 269 height 14
type input "*********"
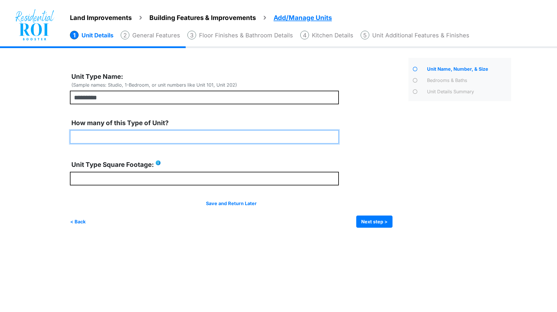
click at [84, 133] on input "number" at bounding box center [204, 137] width 269 height 14
type input "*"
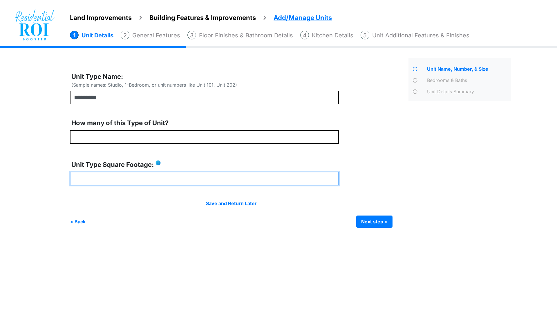
click at [96, 176] on input "number" at bounding box center [204, 179] width 269 height 14
type input "***"
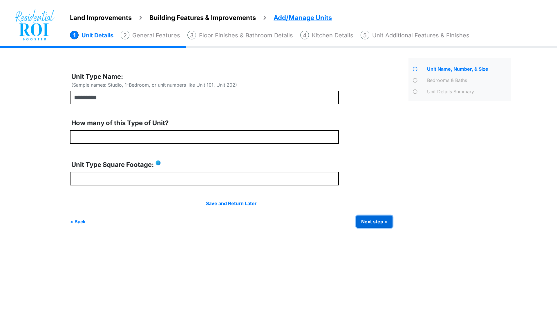
click at [369, 221] on button "Next step >" at bounding box center [374, 222] width 36 height 12
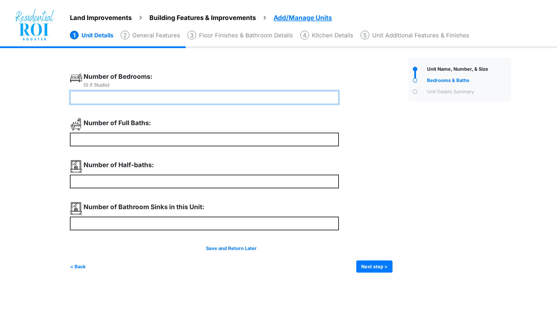
click at [197, 100] on input "number" at bounding box center [204, 98] width 269 height 14
type input "*"
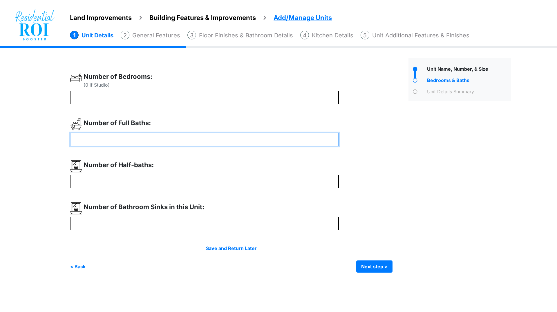
click at [173, 141] on input "number" at bounding box center [204, 140] width 269 height 14
type input "*"
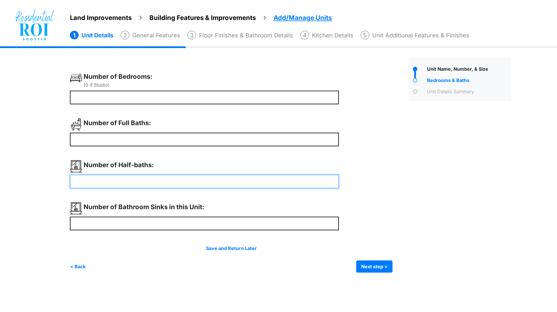
click at [153, 181] on input "number" at bounding box center [204, 182] width 269 height 14
type input "*"
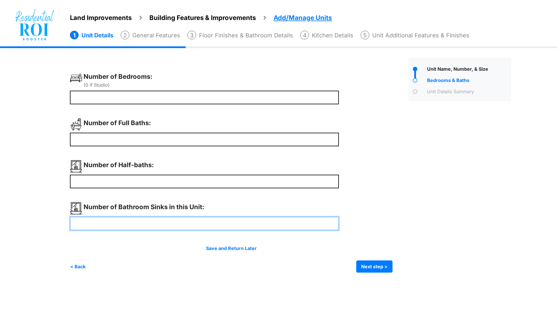
type input "*"
click at [158, 227] on input "number" at bounding box center [204, 224] width 269 height 14
type input "*"
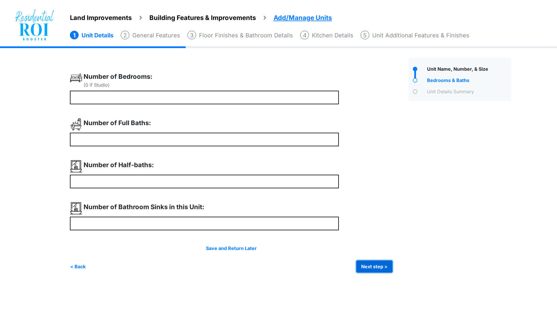
type input "*"
click at [383, 264] on button "Next step >" at bounding box center [374, 267] width 36 height 12
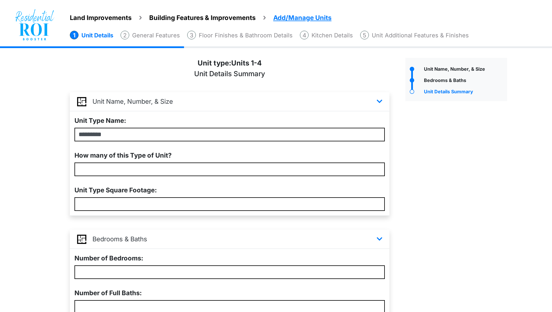
scroll to position [124, 0]
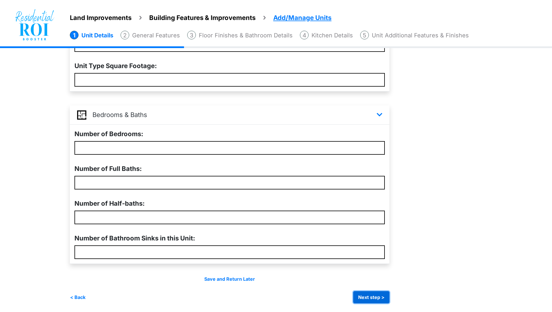
click at [376, 294] on button "Next step >" at bounding box center [371, 297] width 36 height 12
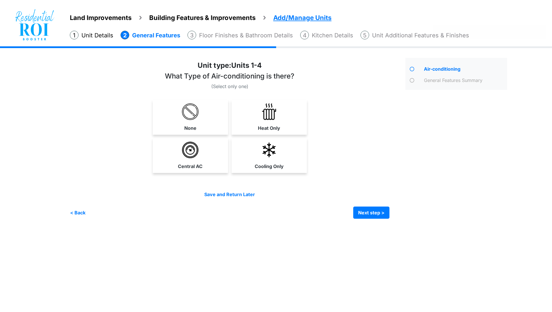
scroll to position [0, 0]
click at [190, 109] on img at bounding box center [192, 112] width 17 height 17
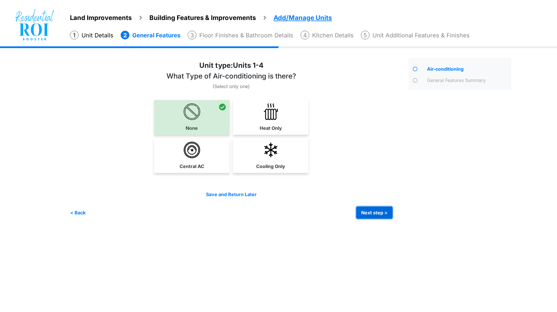
click at [369, 214] on button "Next step >" at bounding box center [374, 213] width 36 height 12
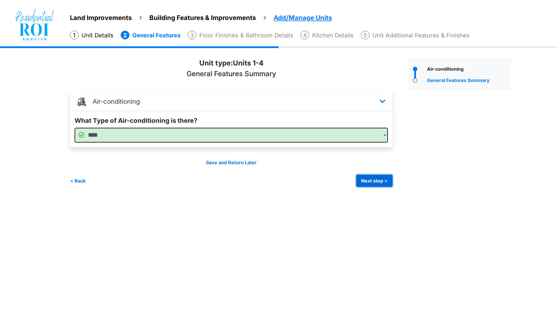
click at [373, 179] on button "Next step >" at bounding box center [374, 181] width 36 height 12
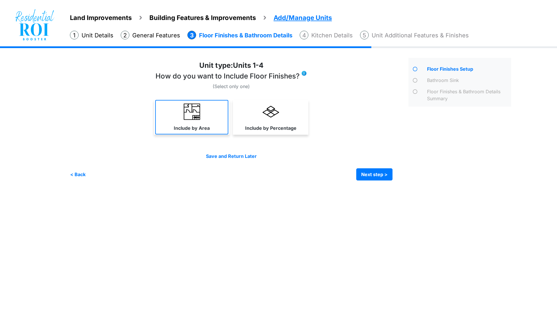
click at [191, 121] on link "Include by Area" at bounding box center [191, 117] width 73 height 35
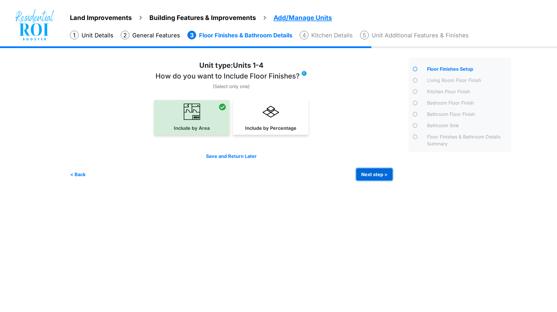
click at [378, 174] on button "Next step >" at bounding box center [374, 174] width 36 height 12
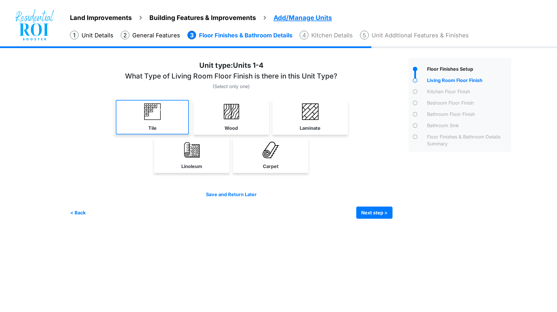
click at [164, 117] on link "Tile" at bounding box center [152, 117] width 73 height 35
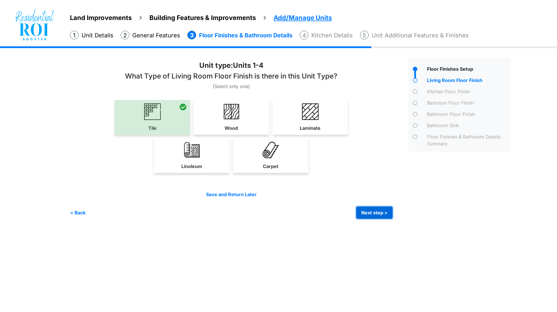
click at [375, 213] on button "Next step >" at bounding box center [374, 213] width 36 height 12
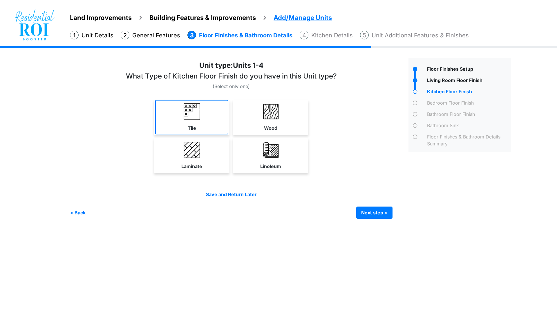
click at [204, 119] on link "Tile" at bounding box center [191, 117] width 73 height 35
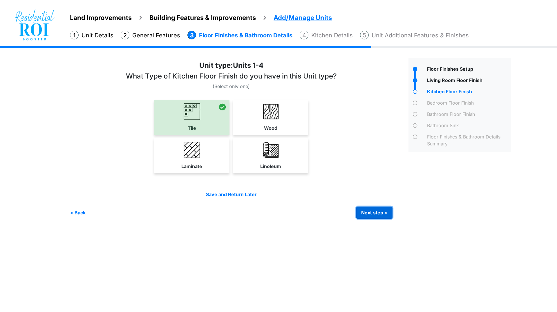
click at [379, 213] on button "Next step >" at bounding box center [374, 213] width 36 height 12
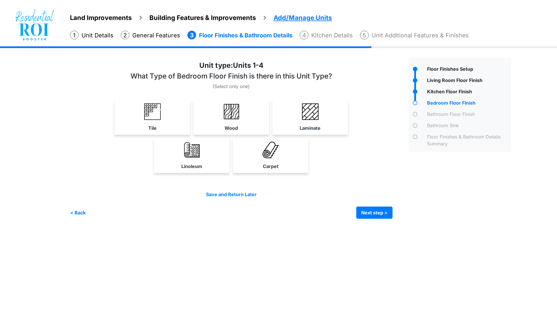
drag, startPoint x: 161, startPoint y: 118, endPoint x: 191, endPoint y: 129, distance: 32.1
click at [161, 119] on link "Tile" at bounding box center [152, 117] width 73 height 35
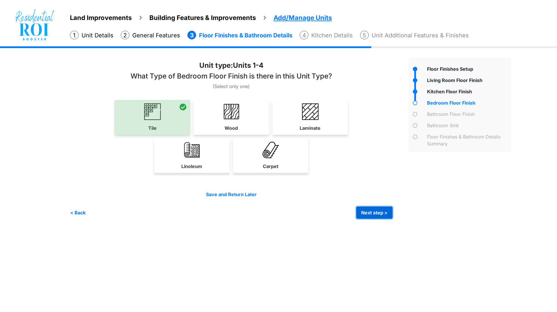
click at [372, 213] on button "Next step >" at bounding box center [374, 213] width 36 height 12
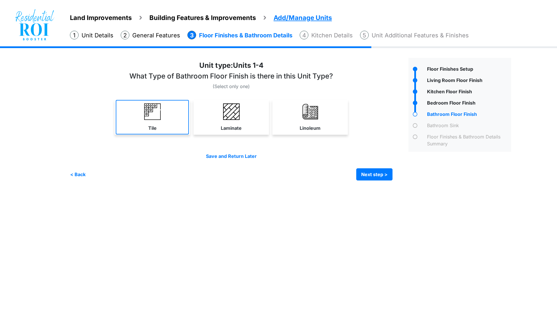
click at [151, 128] on label "Tile" at bounding box center [152, 128] width 8 height 7
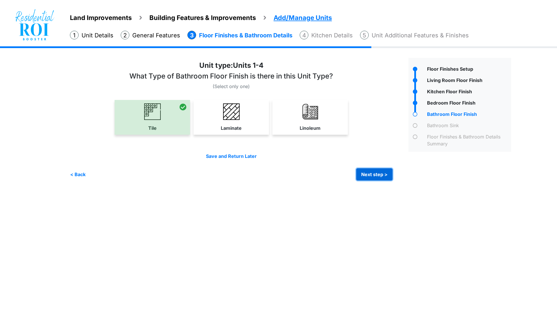
click at [385, 175] on button "Next step >" at bounding box center [374, 174] width 36 height 12
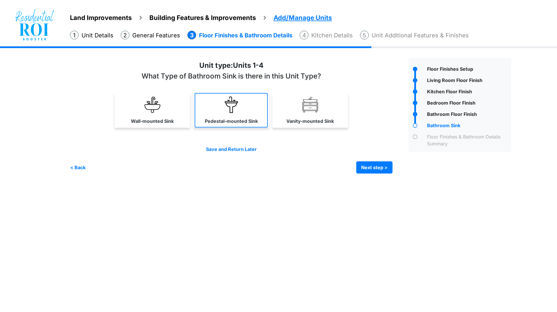
click at [240, 104] on link "Pedestal-mounted Sink" at bounding box center [231, 110] width 73 height 35
select select "*"
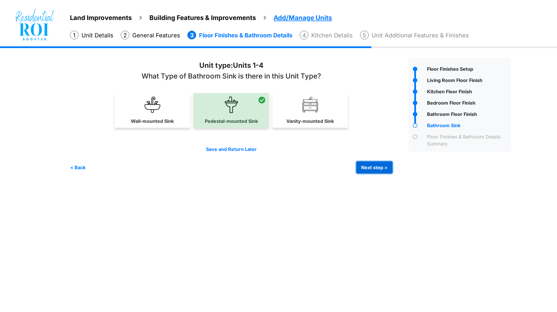
click at [371, 163] on button "Next step >" at bounding box center [374, 168] width 36 height 12
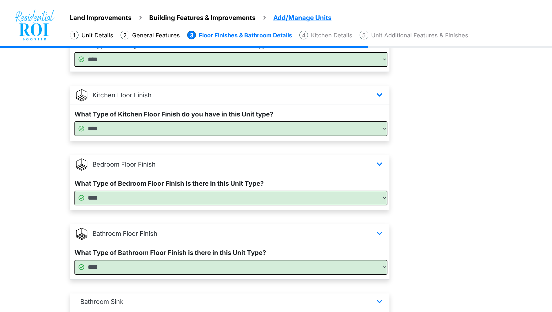
scroll to position [227, 0]
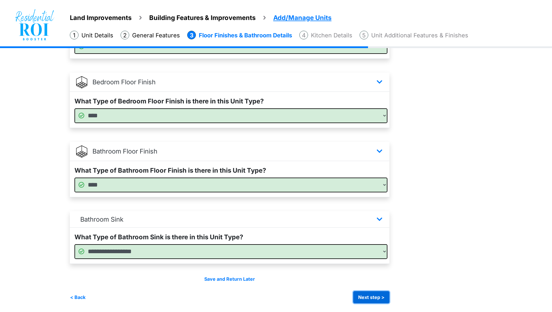
click at [379, 297] on button "Next step >" at bounding box center [371, 297] width 36 height 12
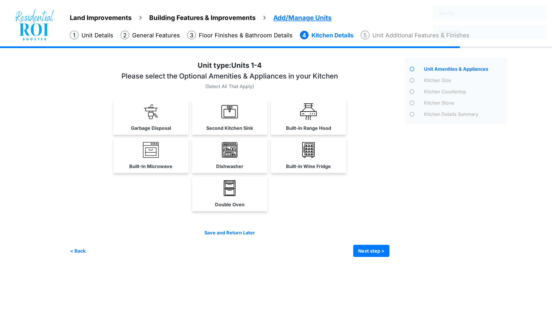
scroll to position [0, 0]
click at [317, 113] on img at bounding box center [310, 112] width 17 height 17
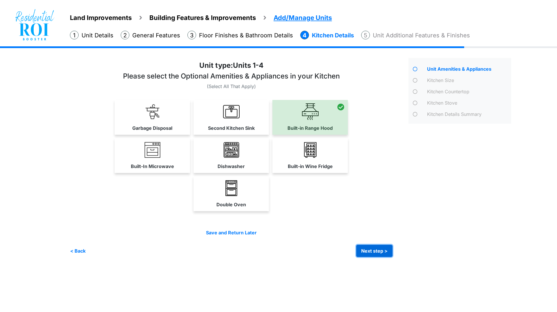
click at [373, 252] on button "Next step >" at bounding box center [374, 251] width 36 height 12
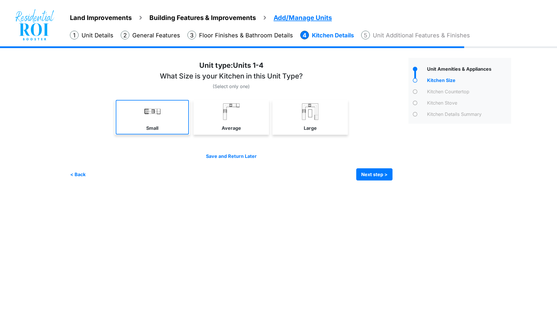
click at [178, 123] on link "Small" at bounding box center [152, 117] width 73 height 35
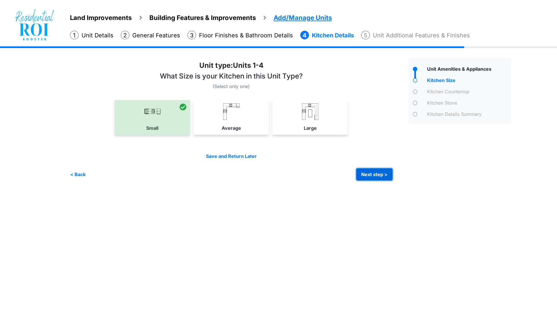
click at [376, 172] on button "Next step >" at bounding box center [374, 174] width 36 height 12
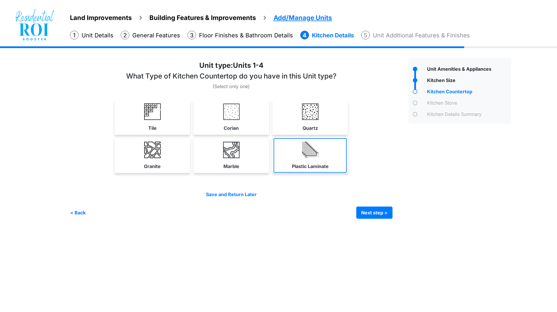
click at [286, 164] on link "Plastic Laminate" at bounding box center [309, 155] width 73 height 35
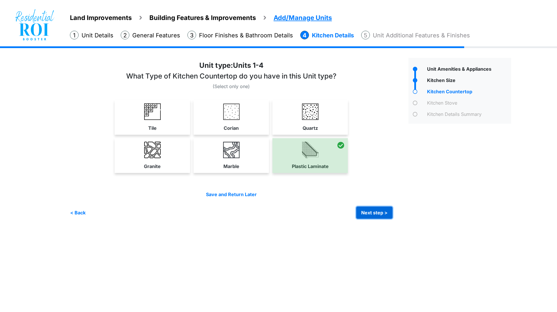
click at [373, 215] on button "Next step >" at bounding box center [374, 213] width 36 height 12
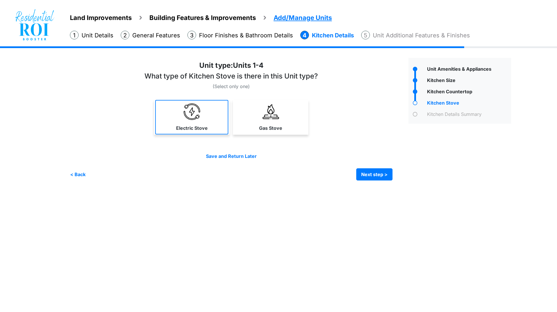
click at [191, 123] on link "Electric Stove" at bounding box center [191, 117] width 73 height 35
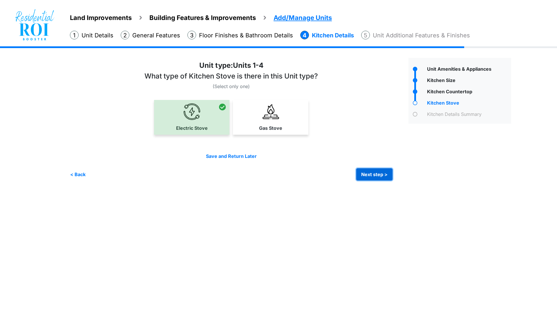
click at [383, 176] on button "Next step >" at bounding box center [374, 174] width 36 height 12
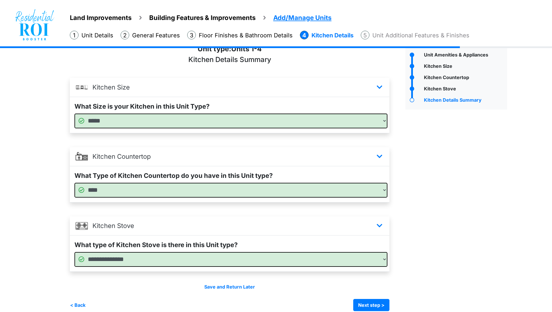
scroll to position [22, 0]
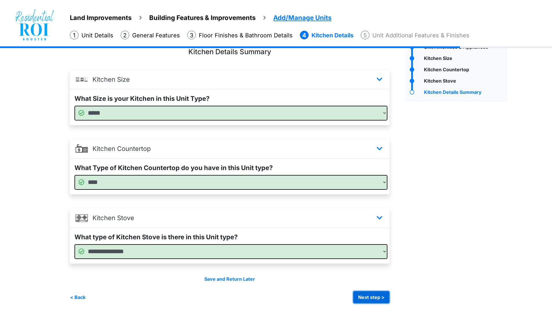
click at [379, 300] on button "Next step >" at bounding box center [371, 297] width 36 height 12
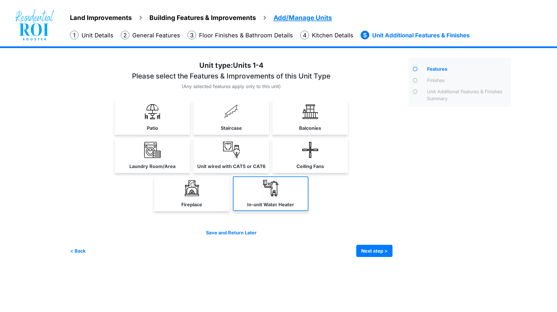
click at [256, 198] on link "In-unit Water Heater" at bounding box center [270, 194] width 75 height 35
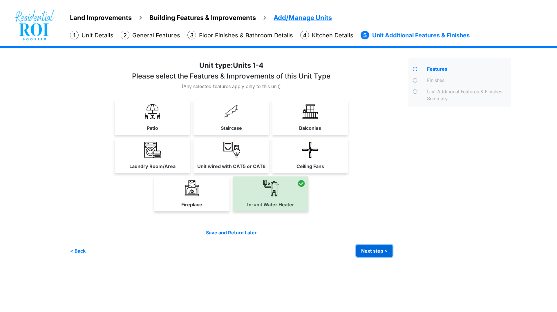
click at [379, 253] on button "Next step >" at bounding box center [374, 251] width 36 height 12
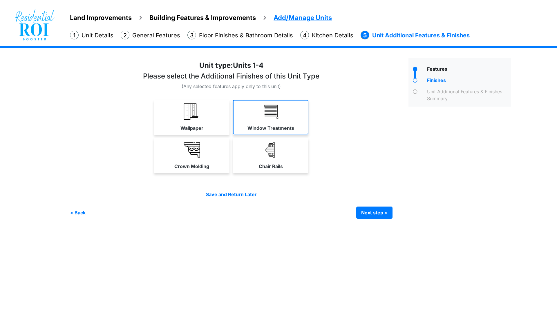
click at [285, 119] on link "Window Treatments" at bounding box center [270, 117] width 75 height 35
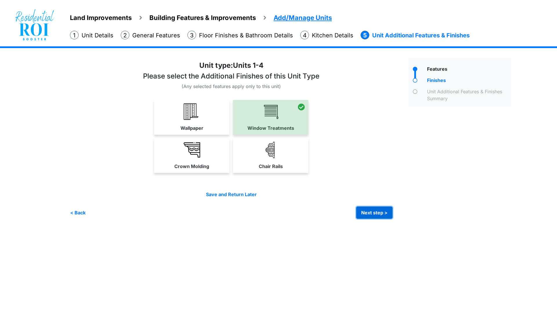
click at [369, 211] on button "Next step >" at bounding box center [374, 213] width 36 height 12
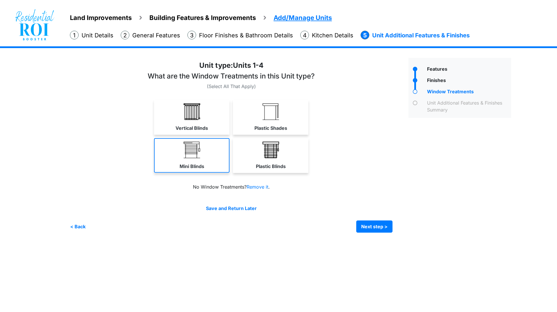
click at [207, 150] on link "Mini Blinds" at bounding box center [191, 155] width 75 height 35
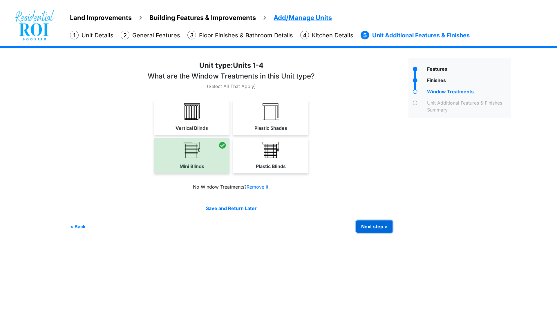
click at [381, 230] on button "Next step >" at bounding box center [374, 227] width 36 height 12
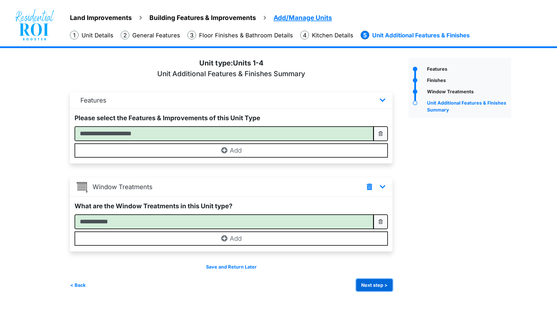
click at [383, 286] on button "Next step >" at bounding box center [374, 285] width 36 height 12
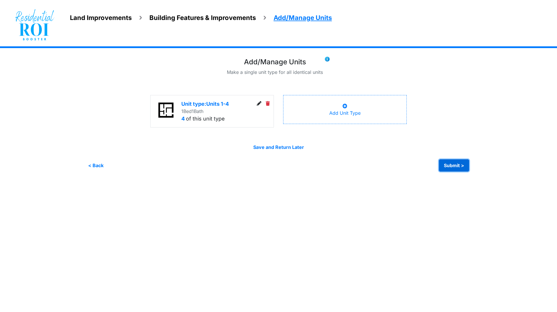
click at [458, 162] on button "Submit >" at bounding box center [454, 165] width 30 height 12
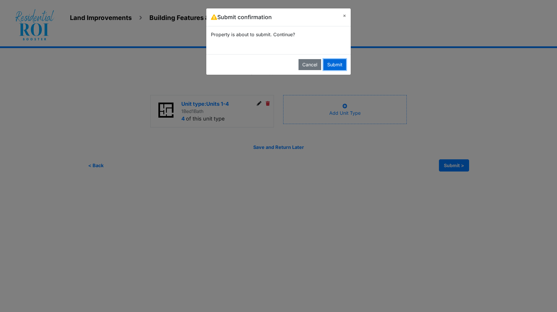
click at [331, 63] on button "Submit" at bounding box center [334, 64] width 23 height 11
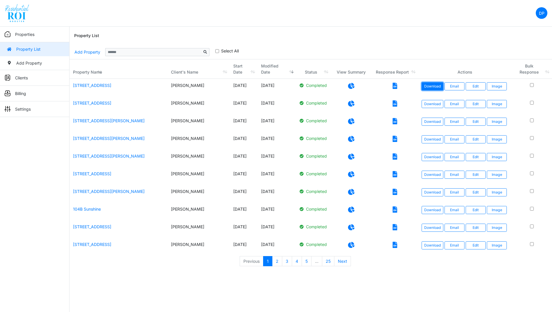
click at [435, 88] on link "Download" at bounding box center [433, 86] width 22 height 8
click at [146, 11] on nav "DP Change Password Logout DawnP [PERSON_NAME][EMAIL_ADDRESS][DOMAIN_NAME]" at bounding box center [276, 13] width 552 height 27
